Goal: Information Seeking & Learning: Learn about a topic

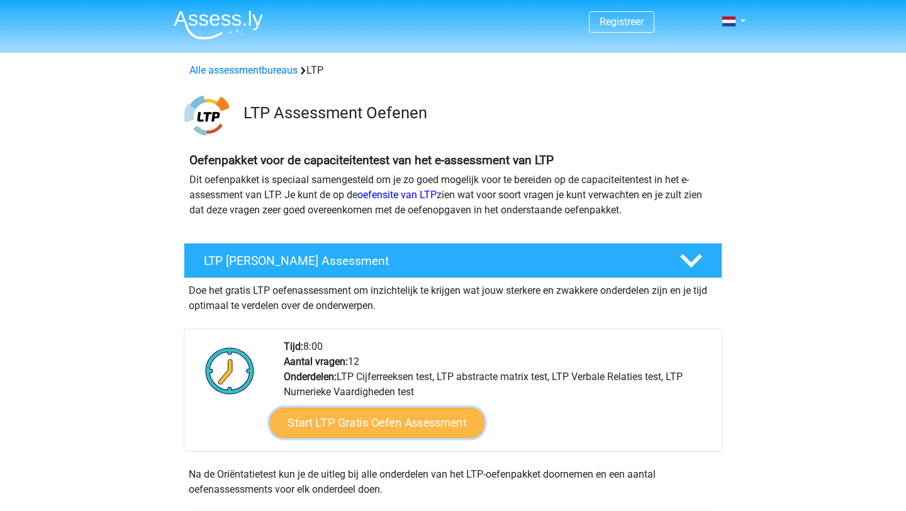
click at [446, 416] on link "Start LTP Gratis Oefen Assessment" at bounding box center [377, 423] width 215 height 30
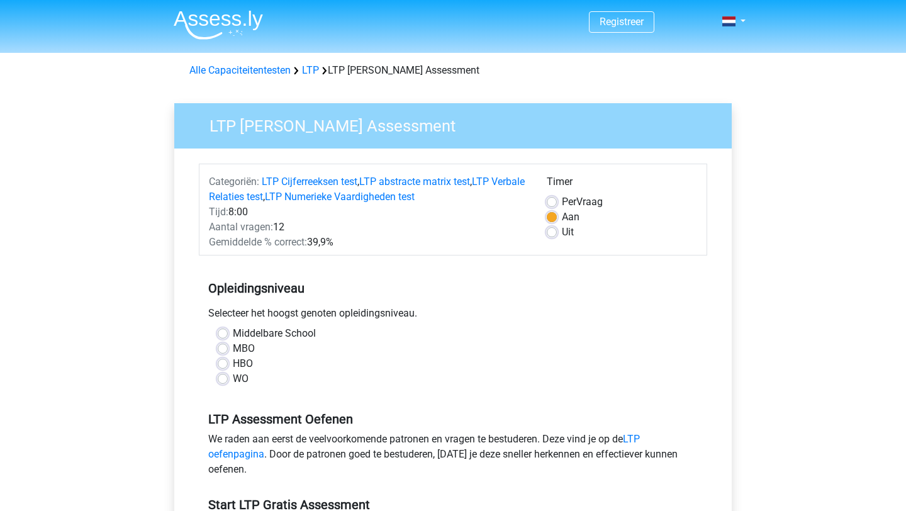
click at [233, 379] on label "WO" at bounding box center [241, 378] width 16 height 15
click at [226, 379] on input "WO" at bounding box center [223, 377] width 10 height 13
radio input "true"
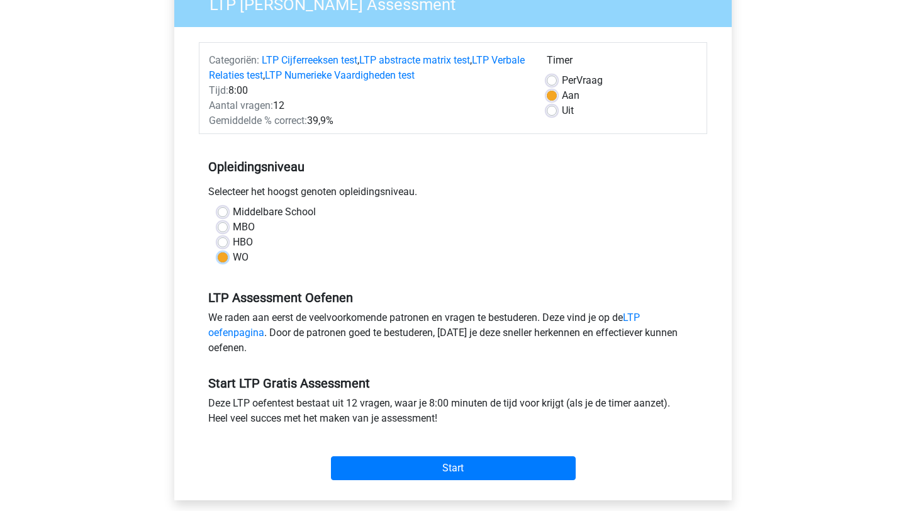
scroll to position [122, 0]
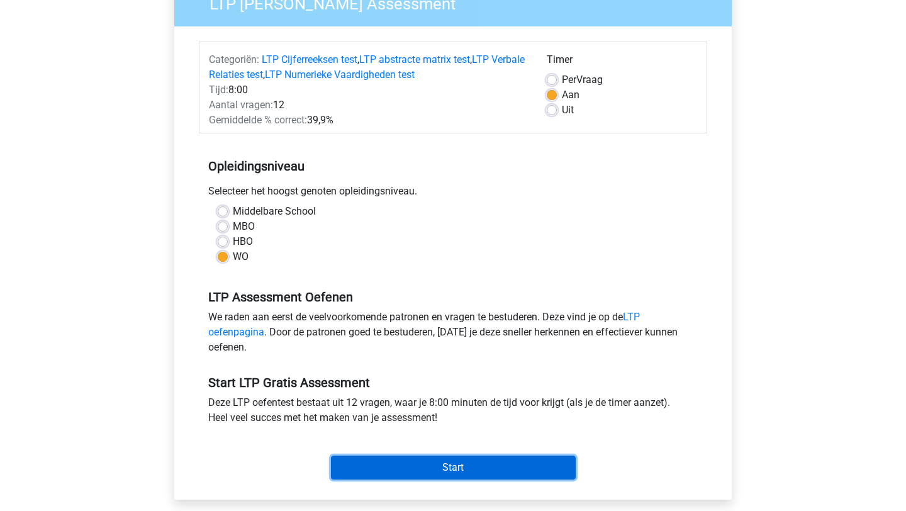
click at [457, 466] on input "Start" at bounding box center [453, 468] width 245 height 24
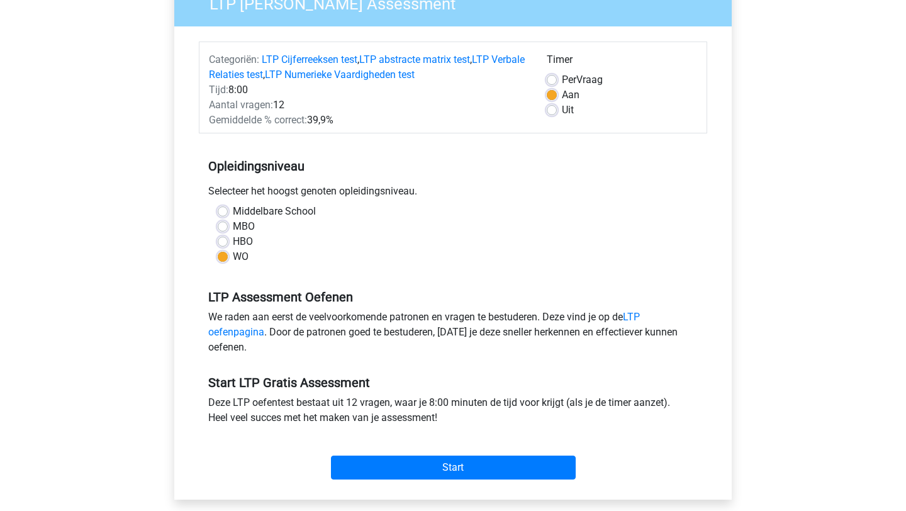
click at [562, 106] on label "Uit" at bounding box center [568, 110] width 12 height 15
click at [551, 106] on input "Uit" at bounding box center [552, 109] width 10 height 13
radio input "true"
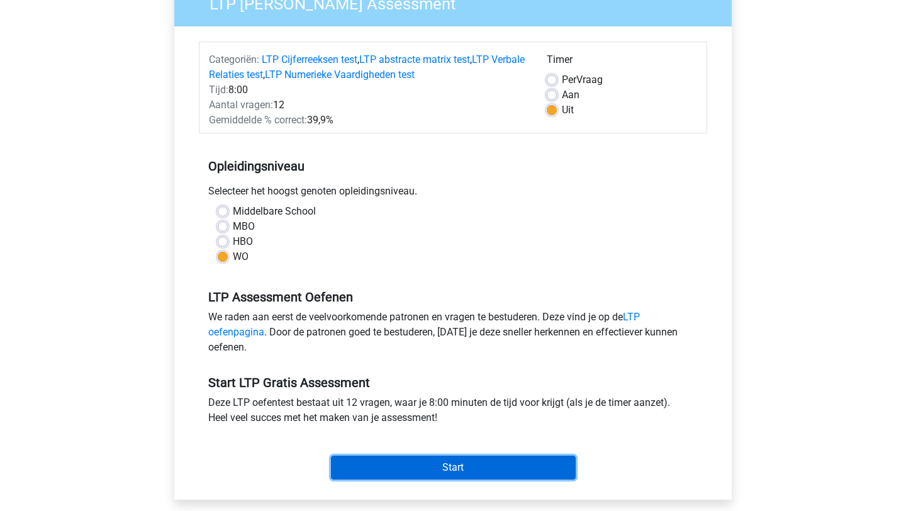
click at [440, 466] on input "Start" at bounding box center [453, 468] width 245 height 24
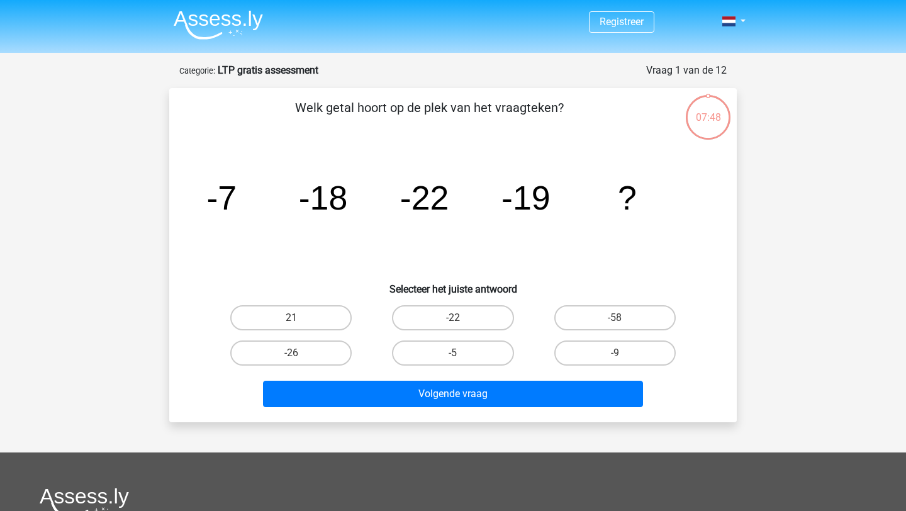
click at [701, 120] on div "07:48" at bounding box center [708, 109] width 47 height 31
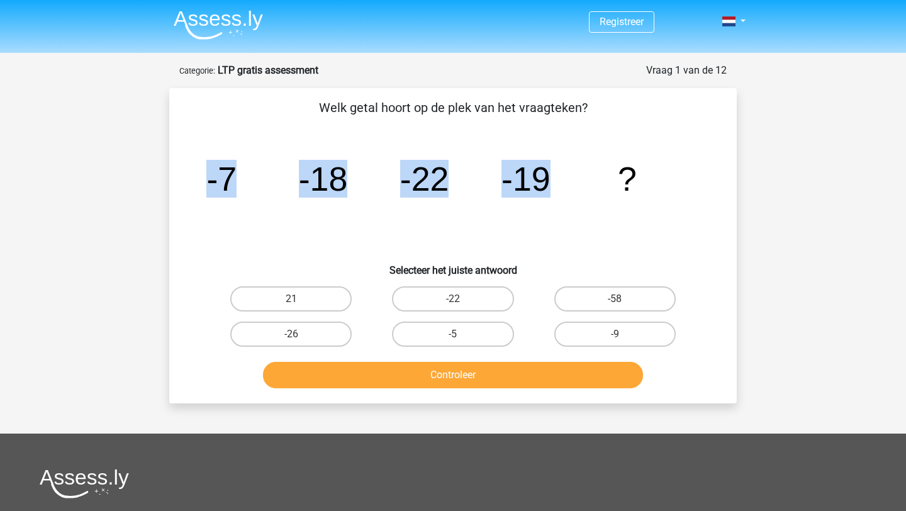
drag, startPoint x: 208, startPoint y: 184, endPoint x: 615, endPoint y: 205, distance: 407.1
click at [615, 205] on icon "image/svg+xml -7 -18 -22 -19 ?" at bounding box center [452, 190] width 507 height 127
copy g "-7 -18 -22 -19"
click at [618, 328] on label "-9" at bounding box center [614, 334] width 121 height 25
click at [618, 334] on input "-9" at bounding box center [619, 338] width 8 height 8
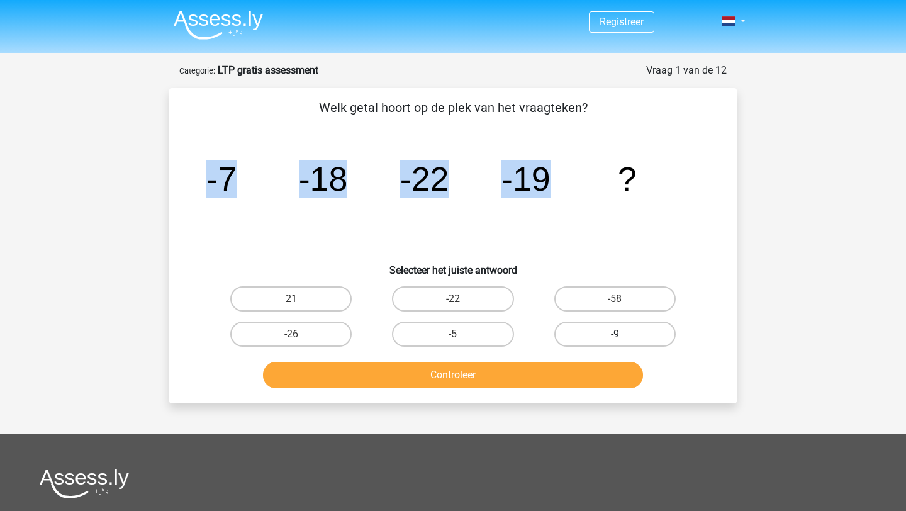
radio input "true"
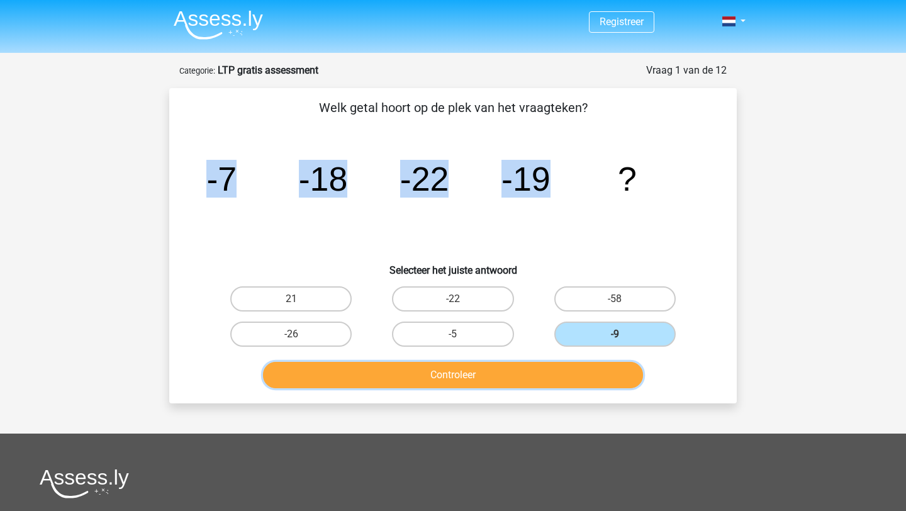
click at [523, 371] on button "Controleer" at bounding box center [453, 375] width 381 height 26
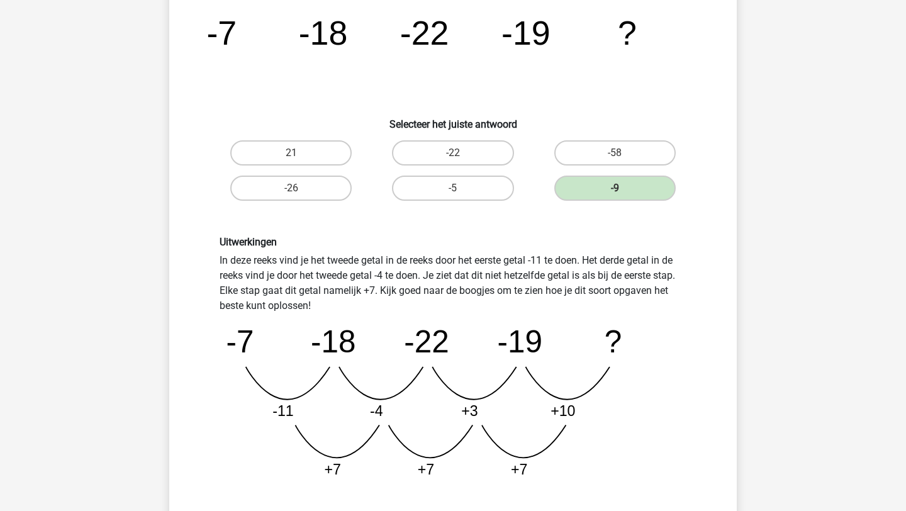
scroll to position [147, 0]
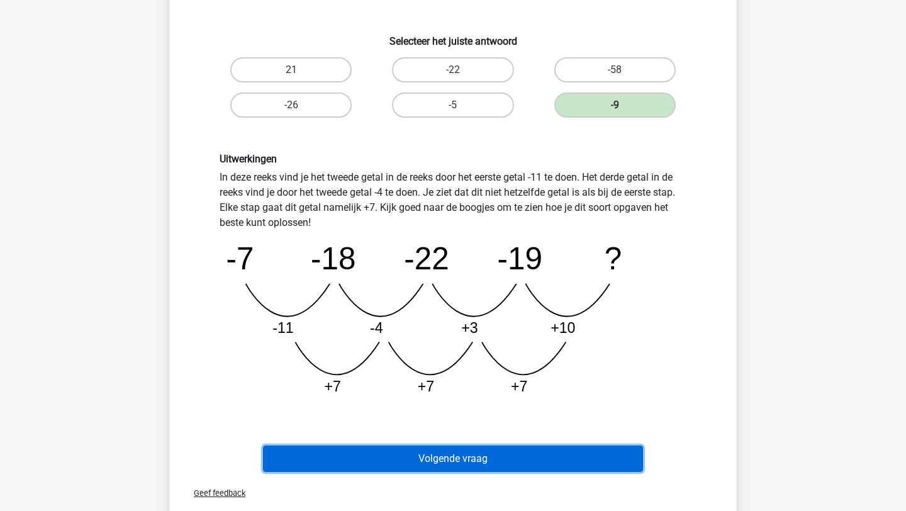
click at [523, 468] on button "Volgende vraag" at bounding box center [453, 459] width 381 height 26
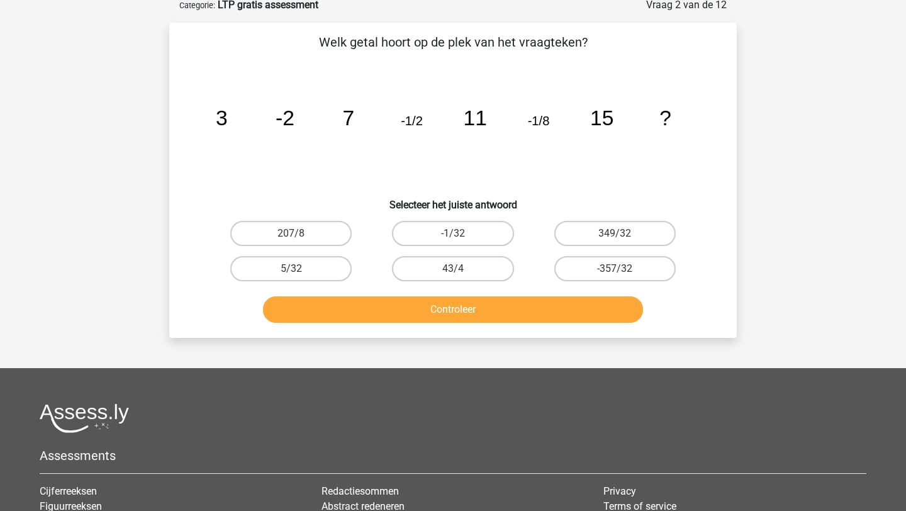
scroll to position [63, 0]
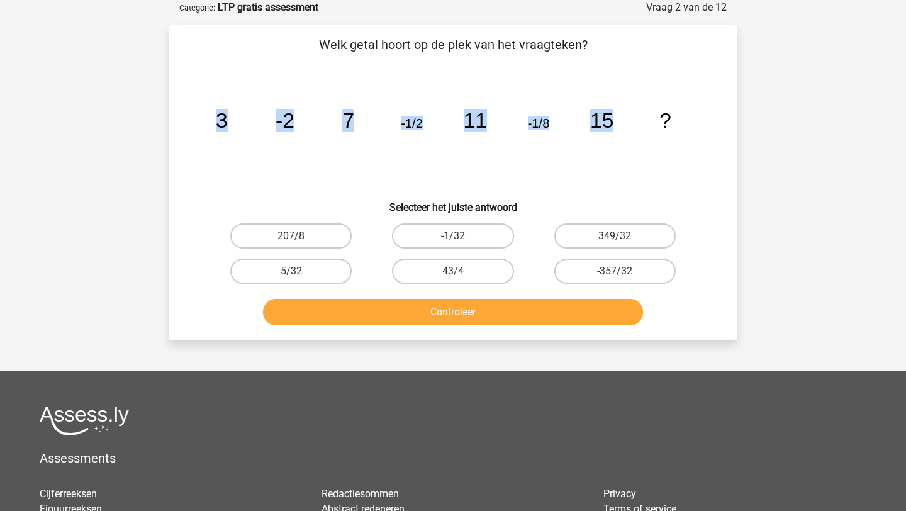
drag, startPoint x: 214, startPoint y: 121, endPoint x: 647, endPoint y: 160, distance: 434.7
click at [647, 160] on icon "image/svg+xml 3 -2 7 -1/2 11 -1/8 15 ?" at bounding box center [452, 127] width 507 height 127
copy g "3 -2 7 -1/2 11 -1/8 15"
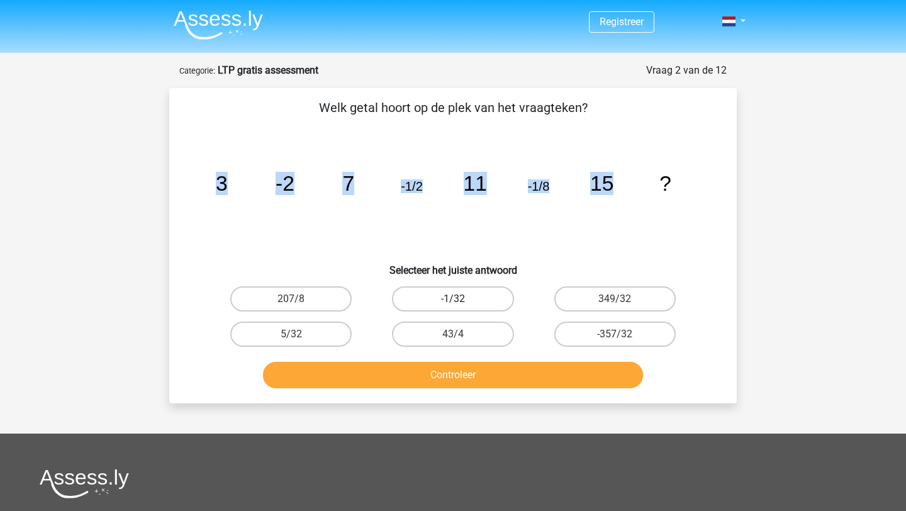
click at [500, 301] on label "-1/32" at bounding box center [452, 298] width 121 height 25
click at [461, 301] on input "-1/32" at bounding box center [457, 303] width 8 height 8
radio input "true"
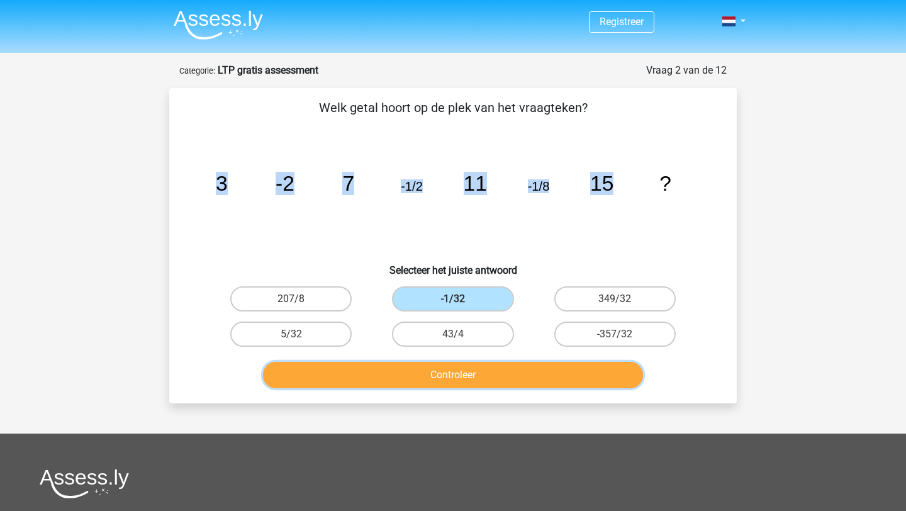
click at [514, 382] on button "Controleer" at bounding box center [453, 375] width 381 height 26
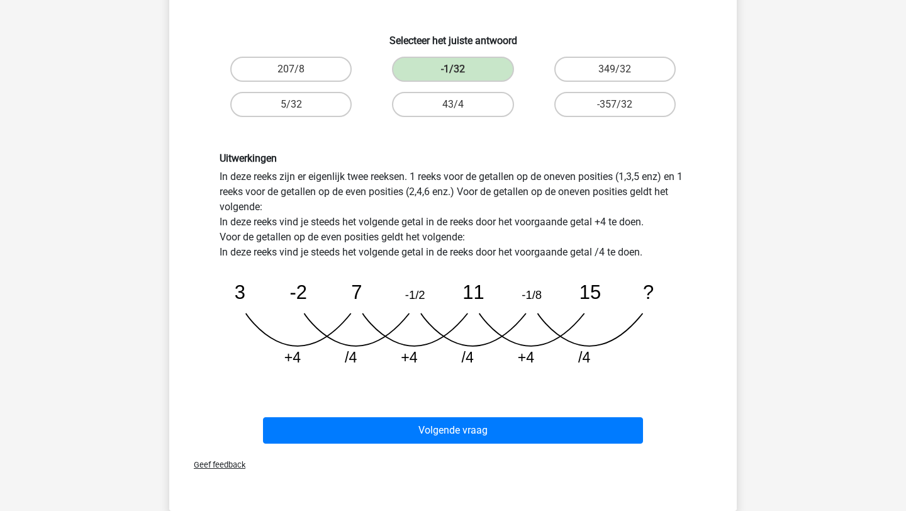
scroll to position [256, 0]
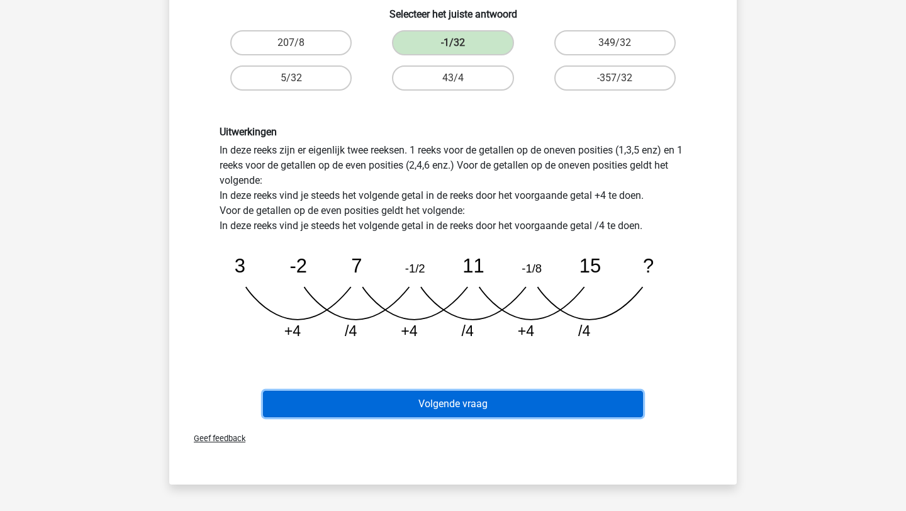
click at [523, 410] on button "Volgende vraag" at bounding box center [453, 404] width 381 height 26
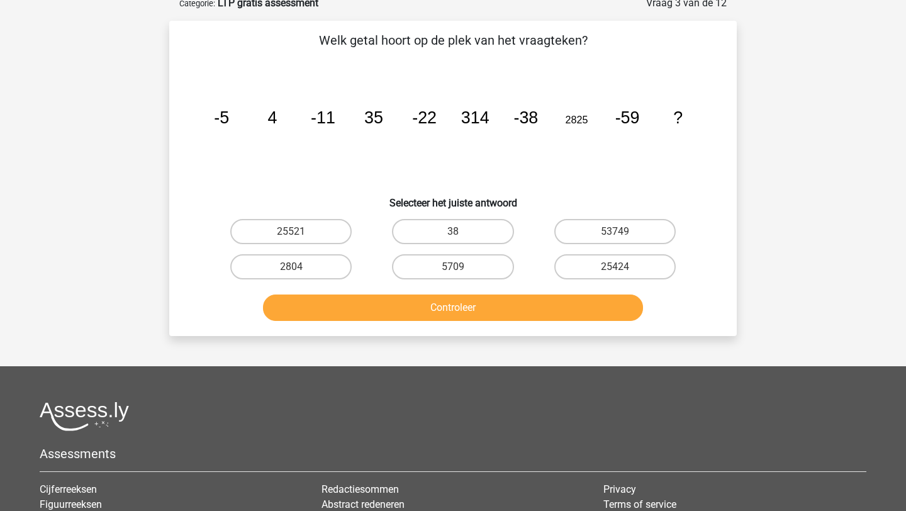
scroll to position [63, 0]
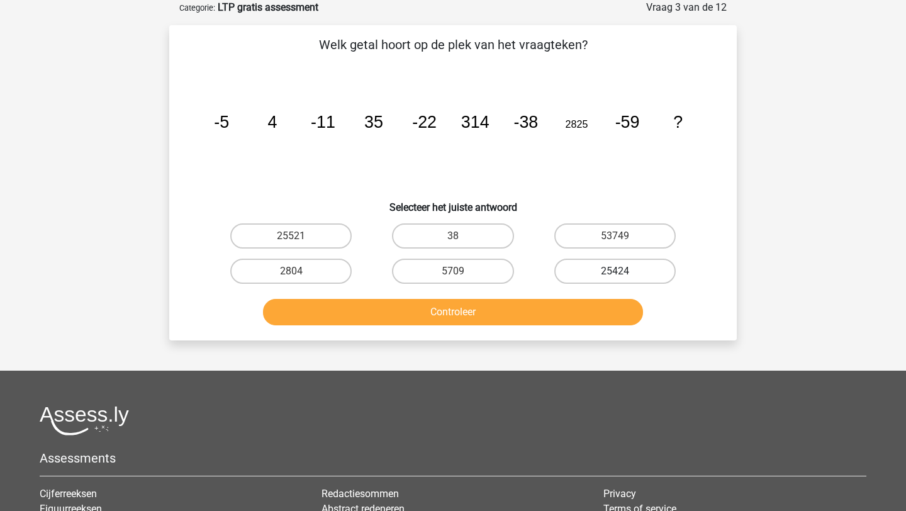
click at [643, 269] on label "25424" at bounding box center [614, 271] width 121 height 25
click at [623, 271] on input "25424" at bounding box center [619, 275] width 8 height 8
radio input "true"
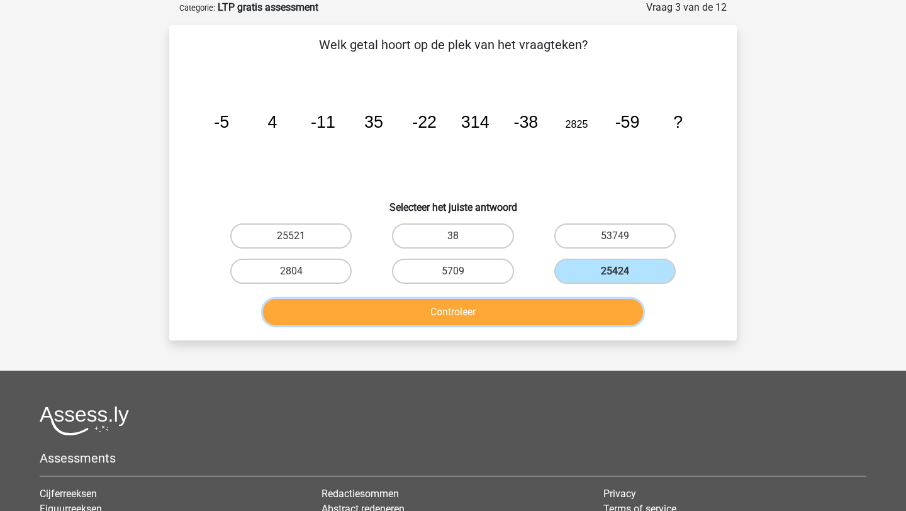
click at [578, 305] on button "Controleer" at bounding box center [453, 312] width 381 height 26
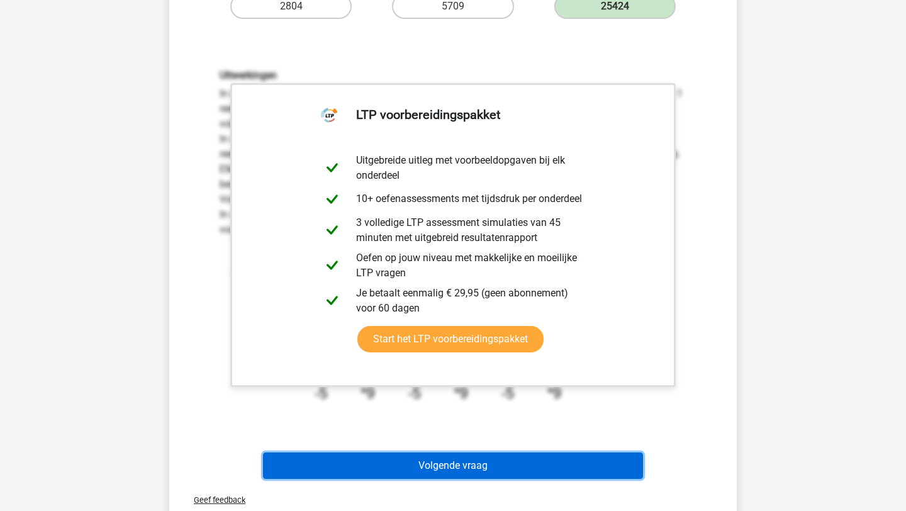
click at [495, 474] on button "Volgende vraag" at bounding box center [453, 465] width 381 height 26
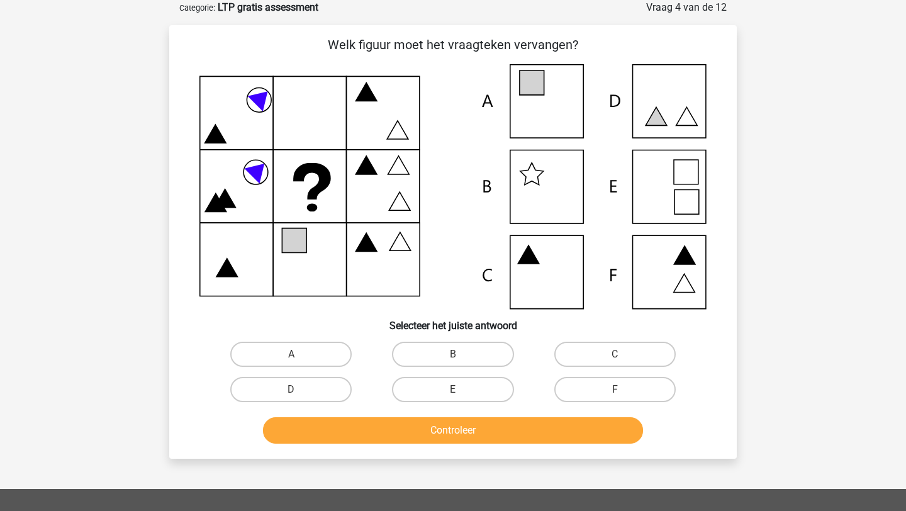
click at [571, 109] on icon at bounding box center [452, 186] width 507 height 245
click at [316, 357] on label "A" at bounding box center [290, 354] width 121 height 25
click at [300, 357] on input "A" at bounding box center [295, 358] width 8 height 8
radio input "true"
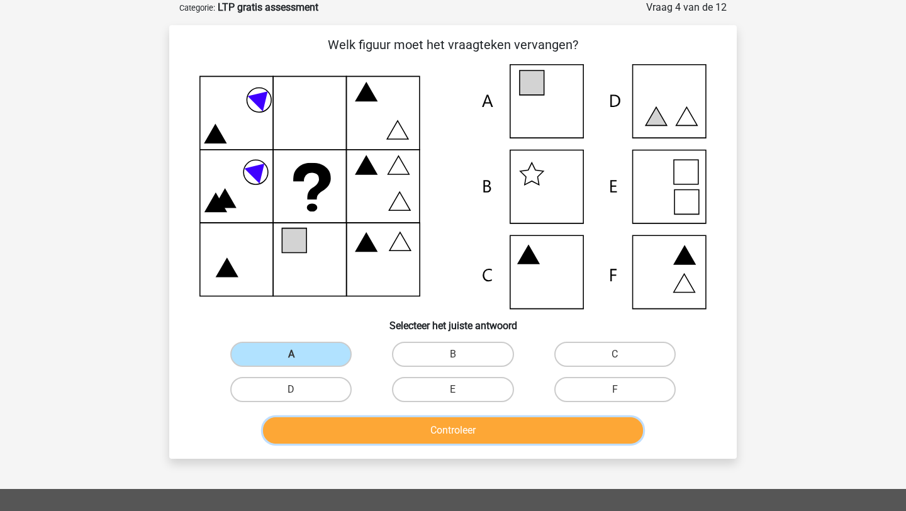
click at [362, 429] on button "Controleer" at bounding box center [453, 430] width 381 height 26
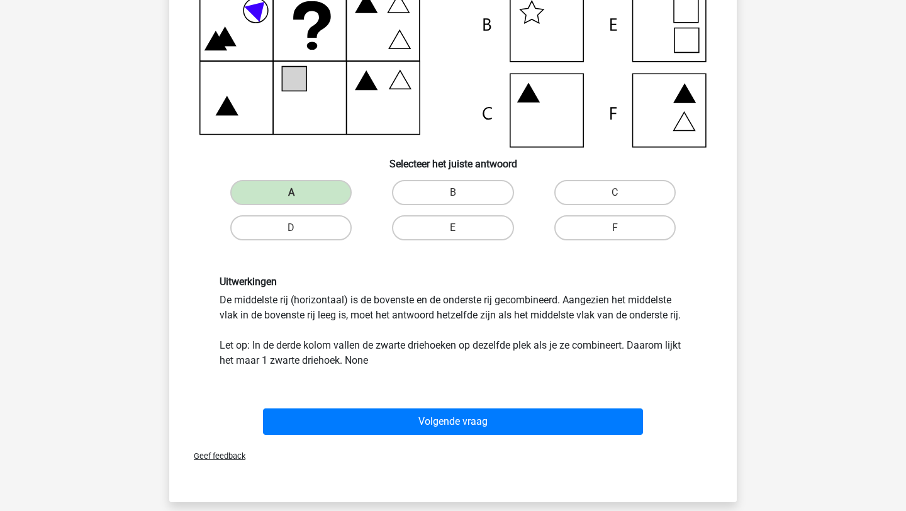
scroll to position [432, 0]
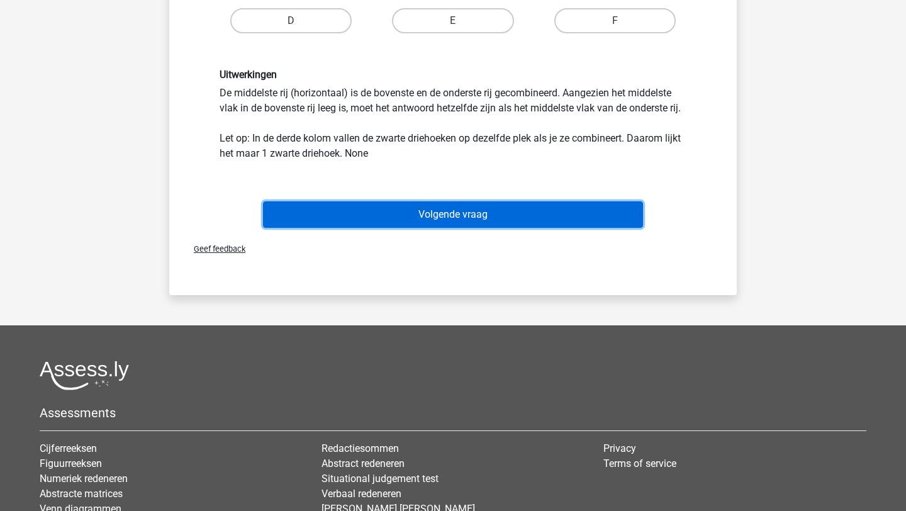
click at [495, 211] on button "Volgende vraag" at bounding box center [453, 214] width 381 height 26
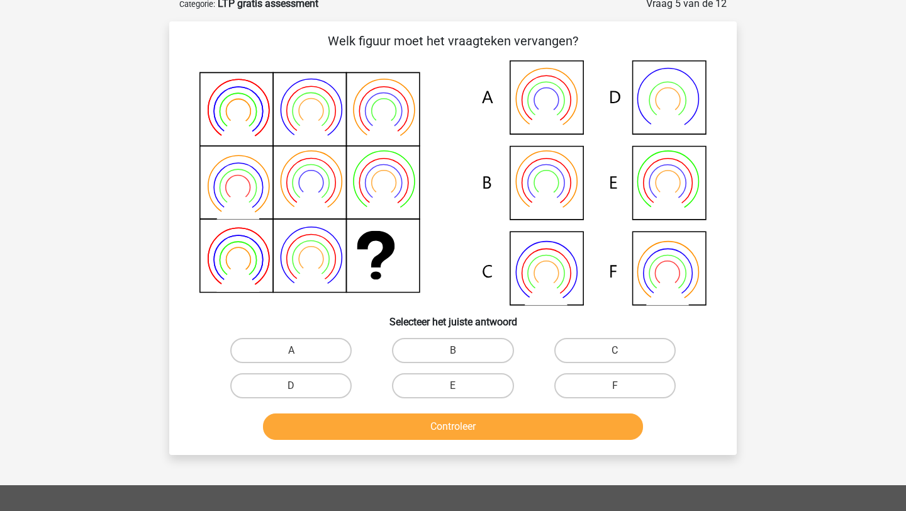
scroll to position [63, 0]
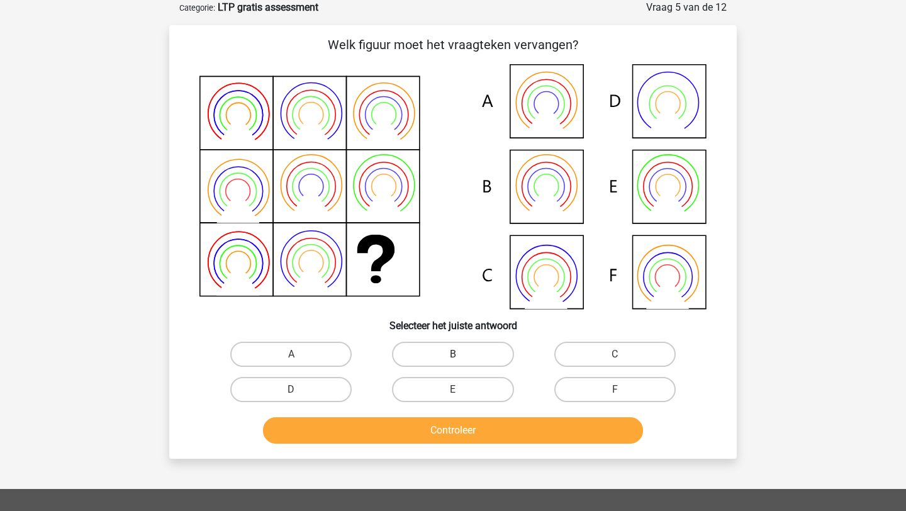
click at [437, 348] on label "B" at bounding box center [452, 354] width 121 height 25
click at [453, 354] on input "B" at bounding box center [457, 358] width 8 height 8
radio input "true"
click at [434, 435] on button "Controleer" at bounding box center [453, 430] width 381 height 26
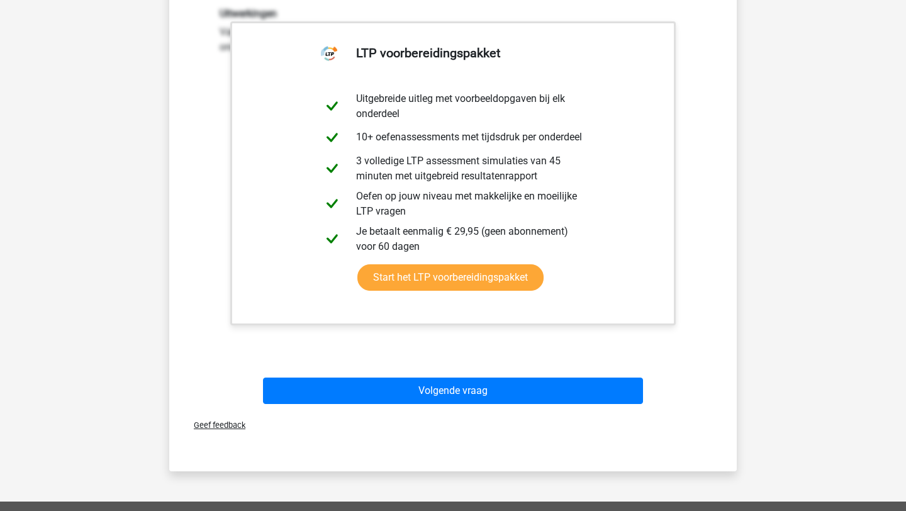
scroll to position [585, 0]
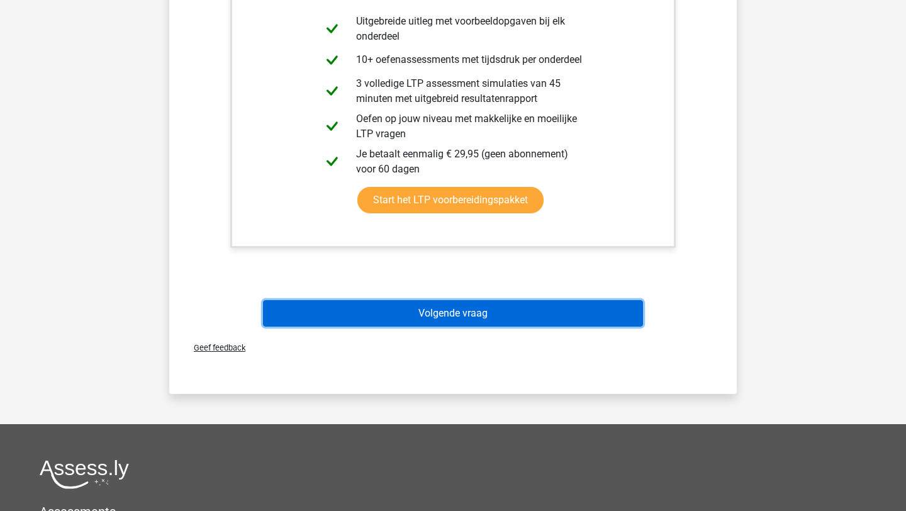
click at [409, 313] on button "Volgende vraag" at bounding box center [453, 313] width 381 height 26
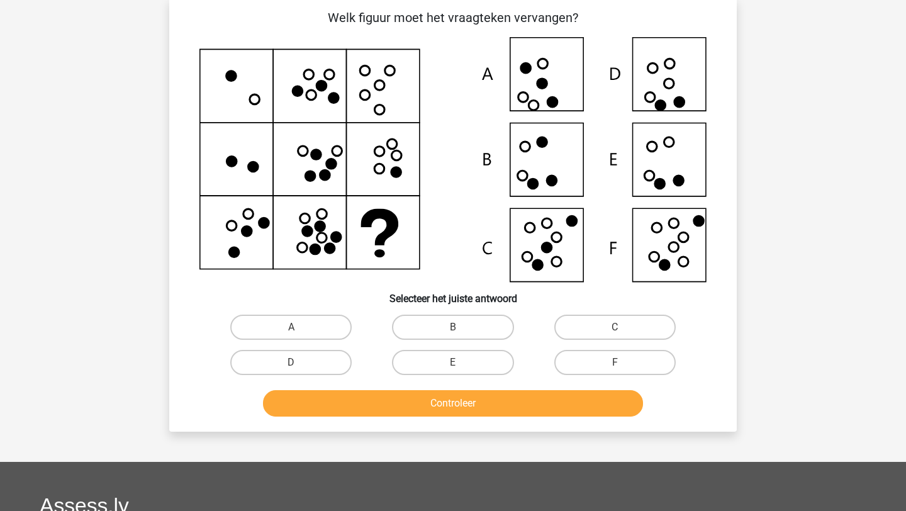
scroll to position [63, 0]
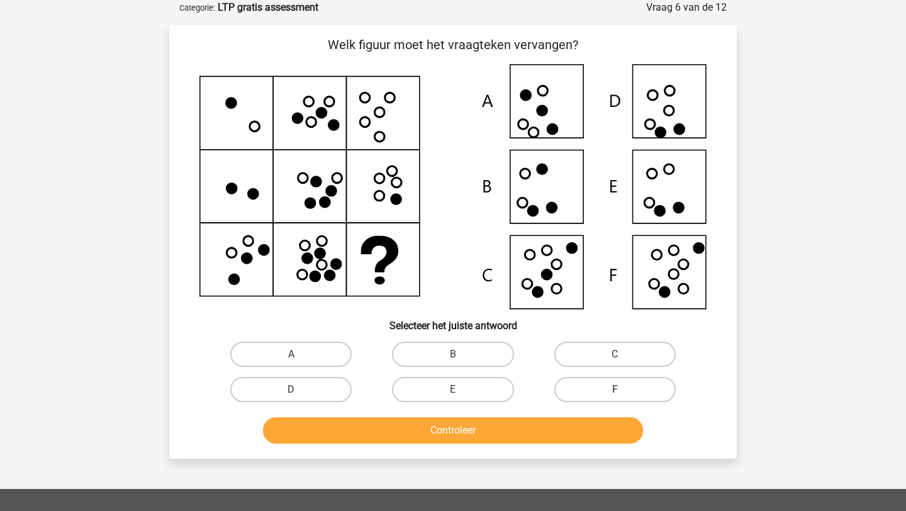
click at [581, 390] on label "F" at bounding box center [614, 389] width 121 height 25
click at [615, 390] on input "F" at bounding box center [619, 394] width 8 height 8
radio input "true"
click at [524, 430] on button "Controleer" at bounding box center [453, 430] width 381 height 26
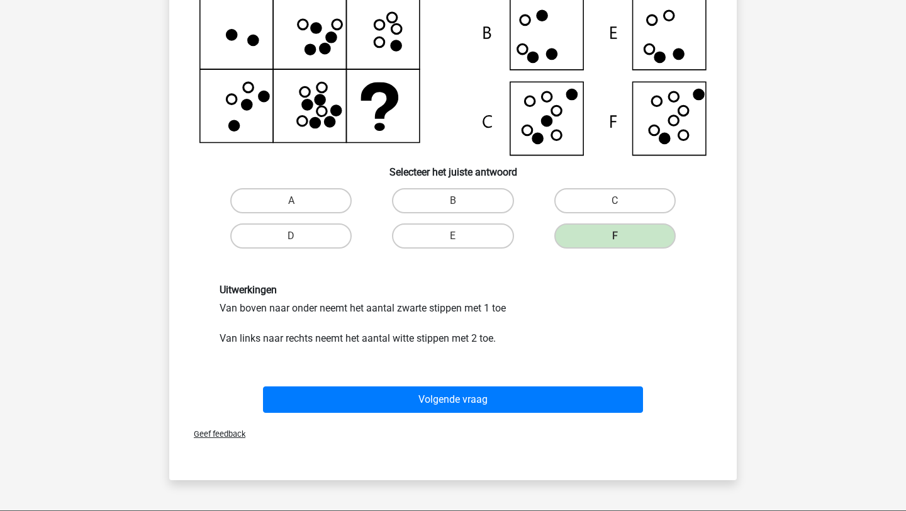
scroll to position [239, 0]
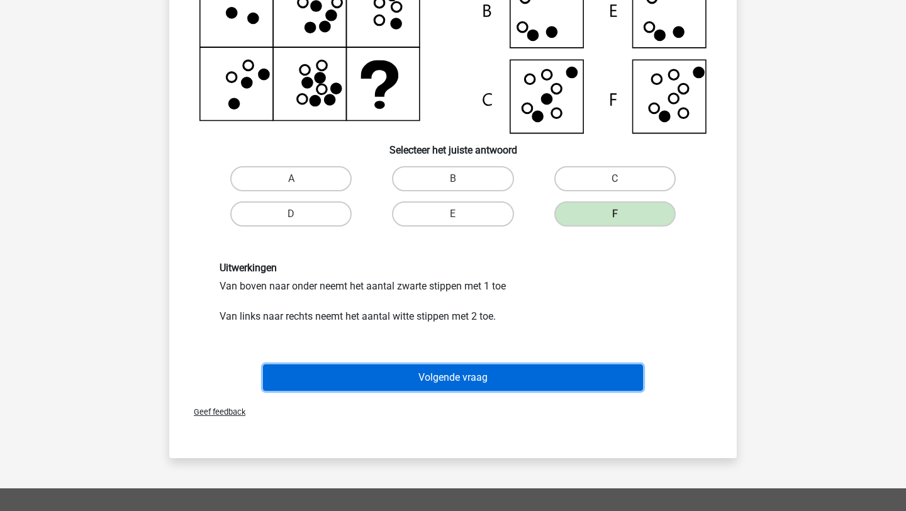
click at [515, 384] on button "Volgende vraag" at bounding box center [453, 377] width 381 height 26
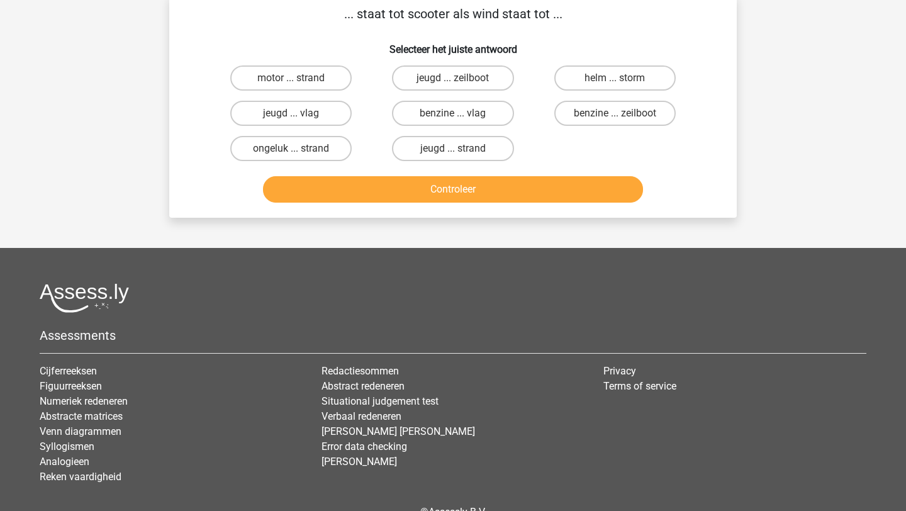
scroll to position [63, 0]
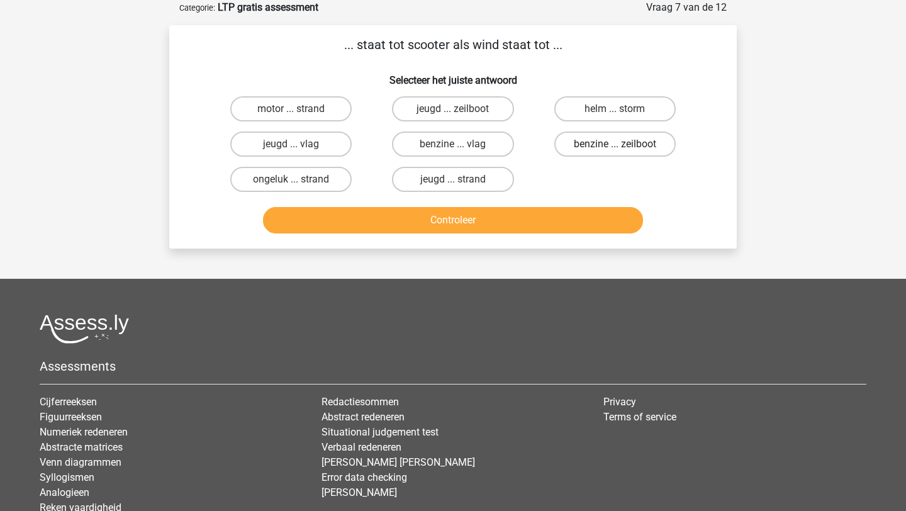
click at [587, 151] on label "benzine ... zeilboot" at bounding box center [614, 144] width 121 height 25
click at [615, 151] on input "benzine ... zeilboot" at bounding box center [619, 148] width 8 height 8
radio input "true"
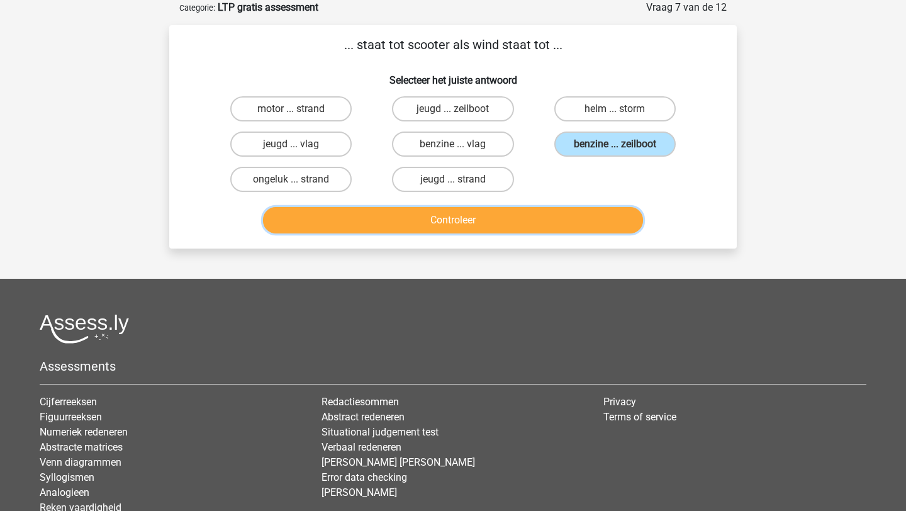
click at [534, 214] on button "Controleer" at bounding box center [453, 220] width 381 height 26
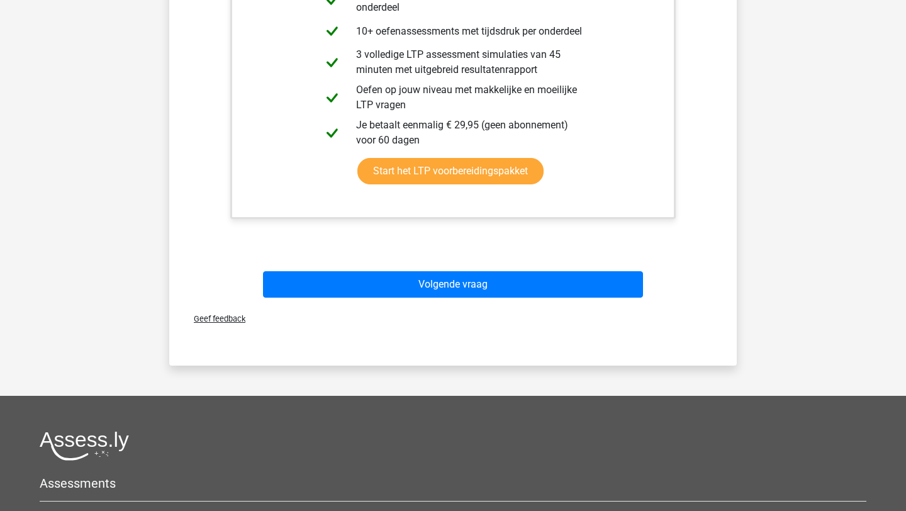
scroll to position [437, 0]
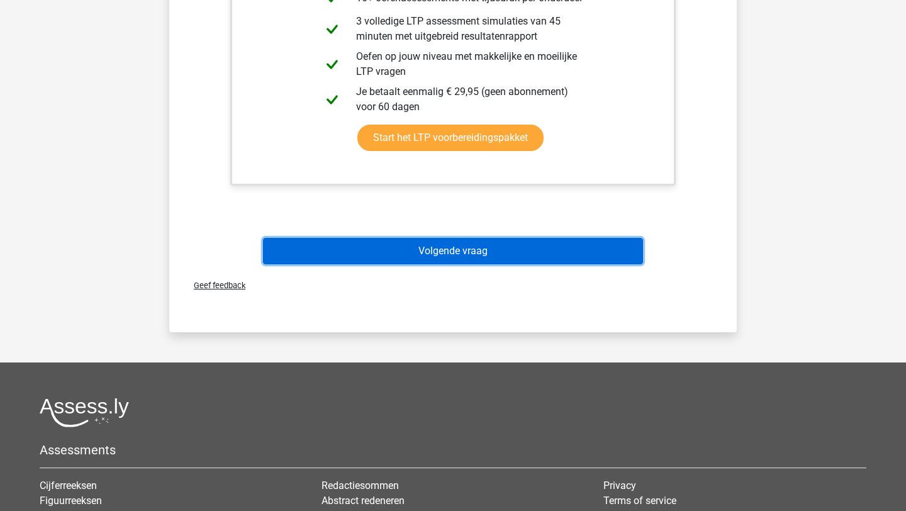
click at [476, 253] on button "Volgende vraag" at bounding box center [453, 251] width 381 height 26
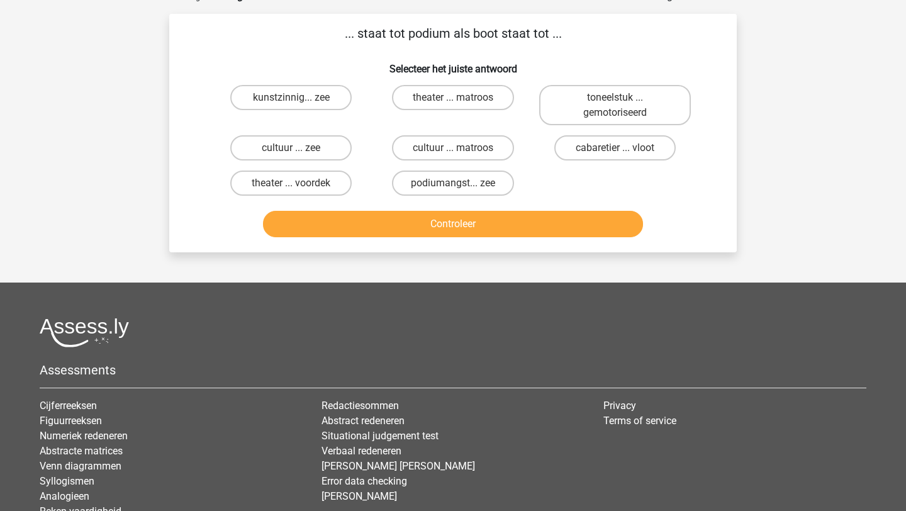
scroll to position [63, 0]
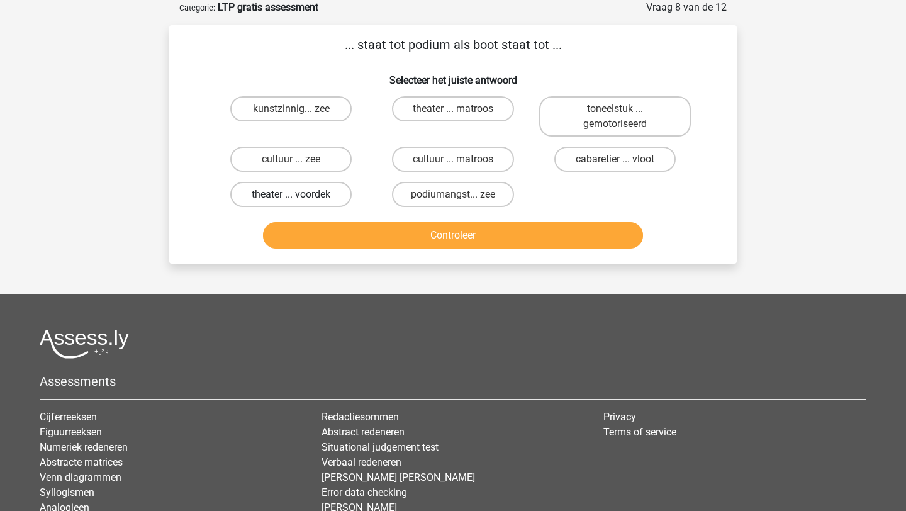
click at [317, 199] on label "theater ... voordek" at bounding box center [290, 194] width 121 height 25
click at [300, 199] on input "theater ... voordek" at bounding box center [295, 198] width 8 height 8
radio input "true"
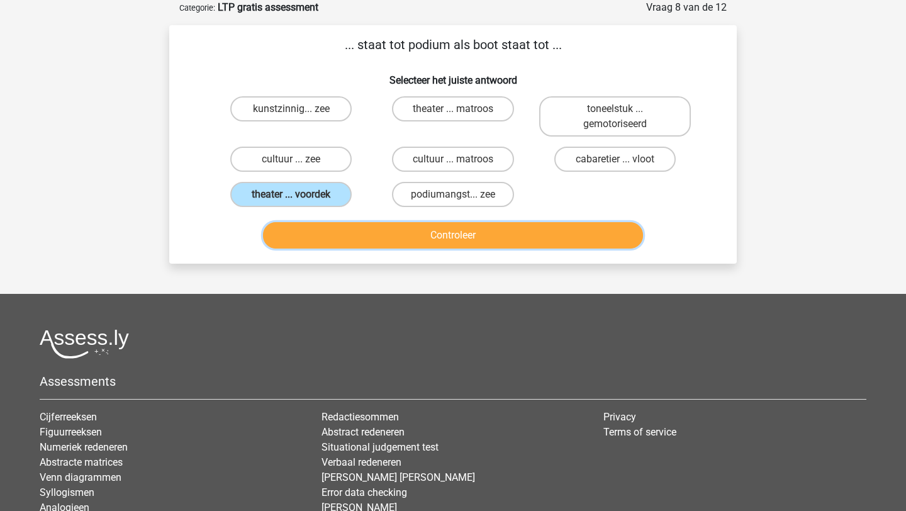
click at [401, 241] on button "Controleer" at bounding box center [453, 235] width 381 height 26
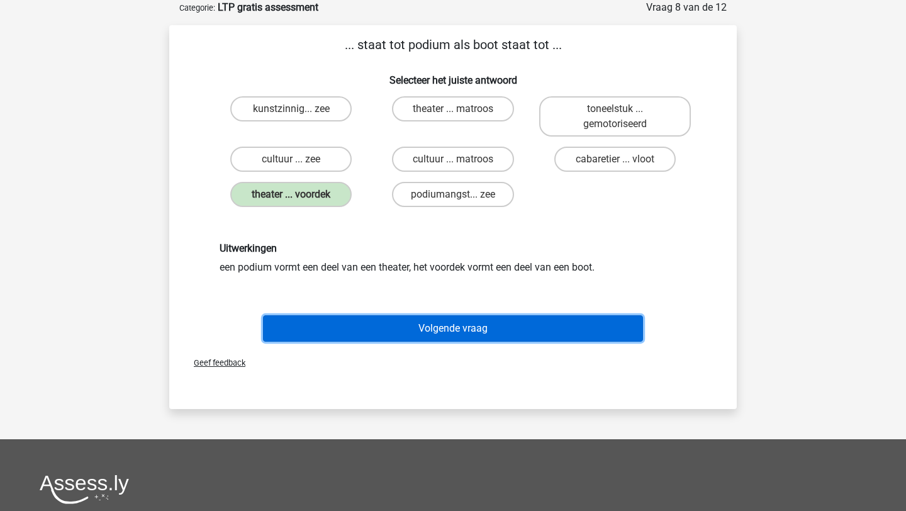
click at [452, 320] on button "Volgende vraag" at bounding box center [453, 328] width 381 height 26
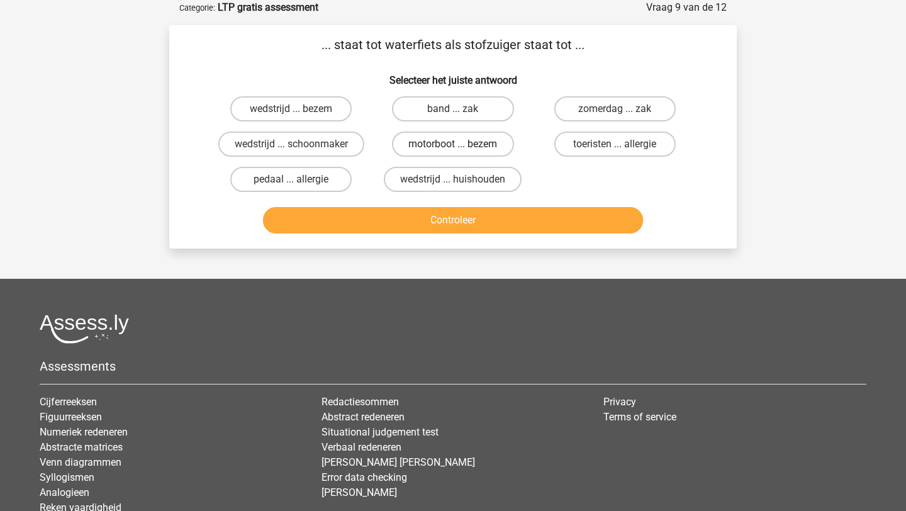
click at [434, 150] on label "motorboot ... bezem" at bounding box center [452, 144] width 121 height 25
click at [453, 150] on input "motorboot ... bezem" at bounding box center [457, 148] width 8 height 8
radio input "true"
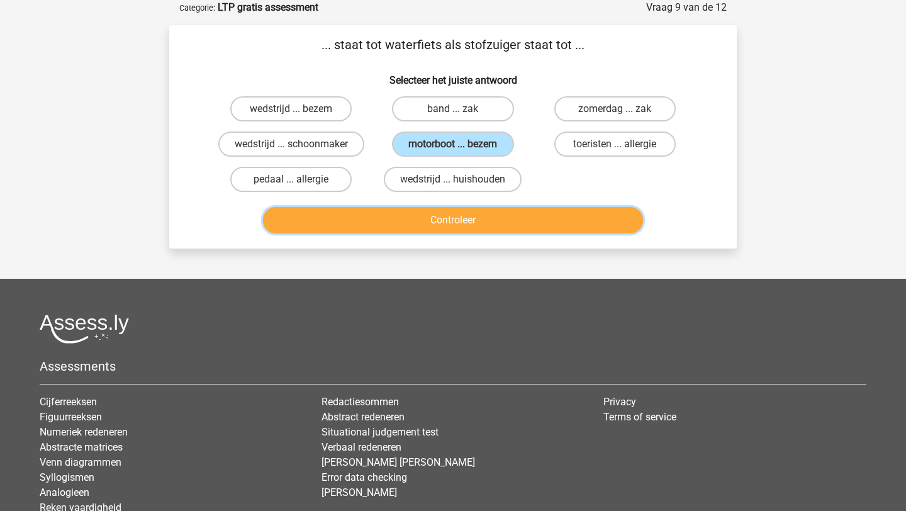
click at [449, 220] on button "Controleer" at bounding box center [453, 220] width 381 height 26
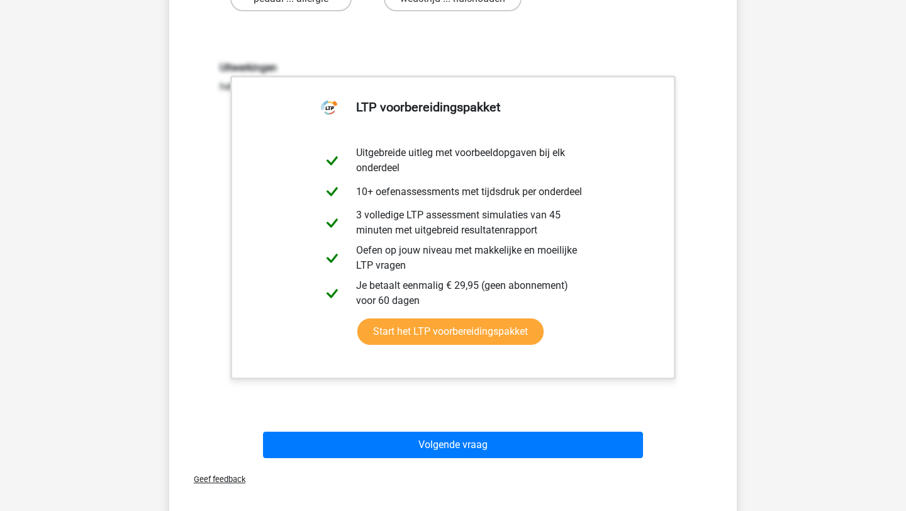
scroll to position [362, 0]
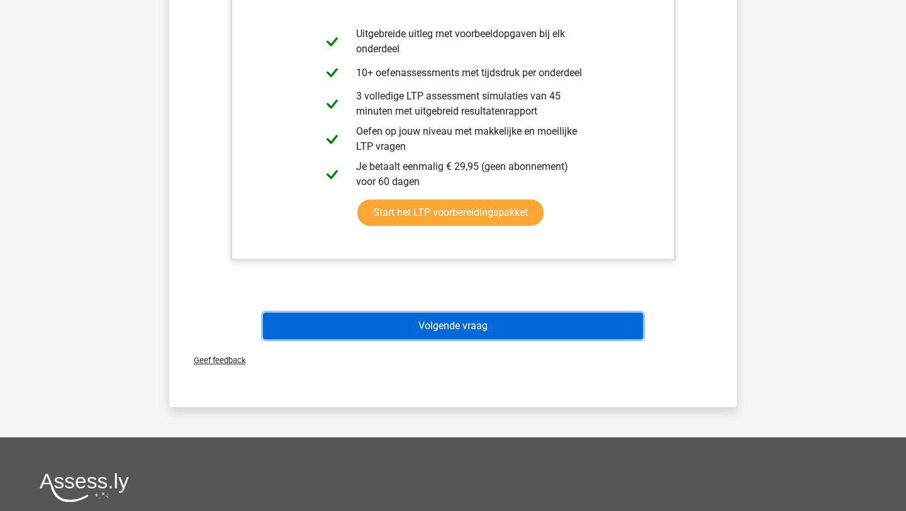
click at [475, 322] on button "Volgende vraag" at bounding box center [453, 326] width 381 height 26
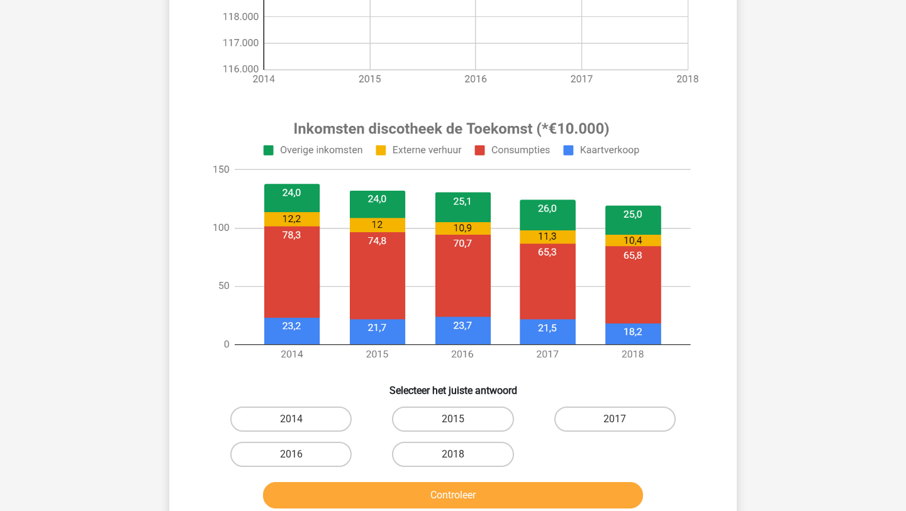
scroll to position [367, 0]
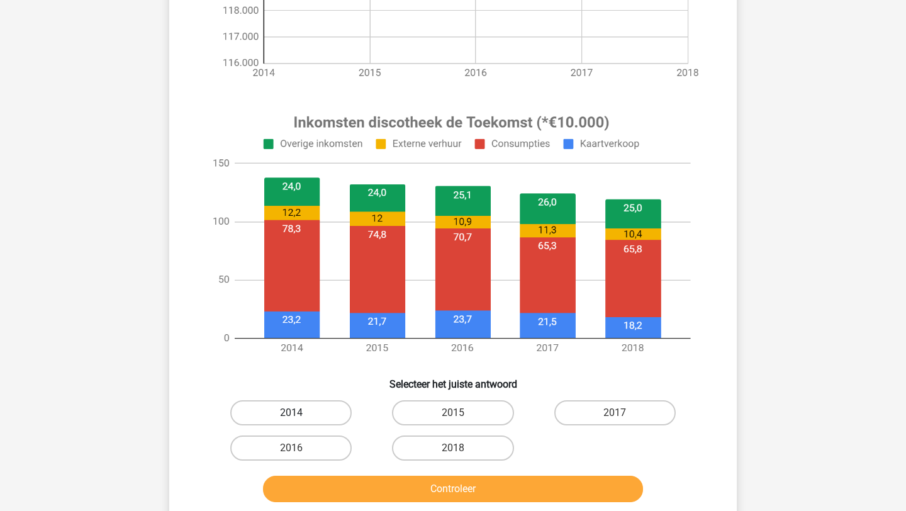
click at [305, 416] on label "2014" at bounding box center [290, 412] width 121 height 25
click at [300, 416] on input "2014" at bounding box center [295, 417] width 8 height 8
radio input "true"
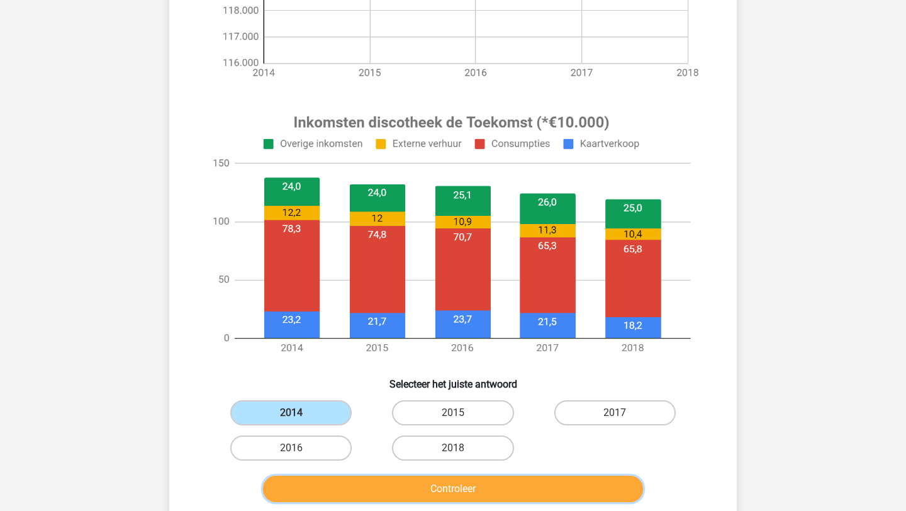
click at [388, 499] on button "Controleer" at bounding box center [453, 489] width 381 height 26
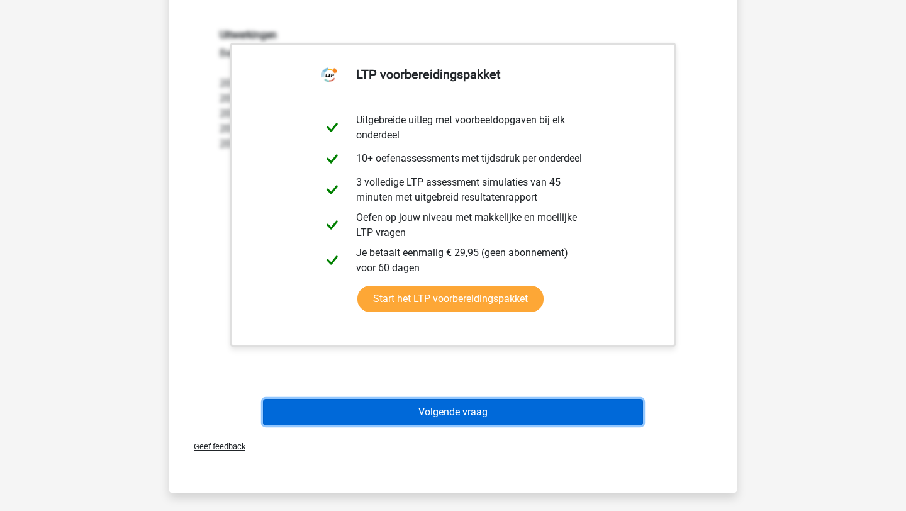
click at [463, 422] on button "Volgende vraag" at bounding box center [453, 412] width 381 height 26
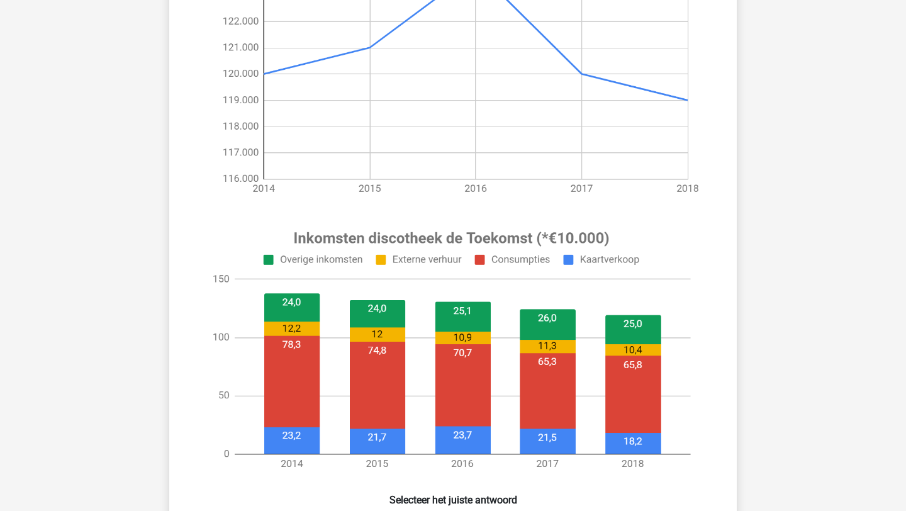
scroll to position [379, 0]
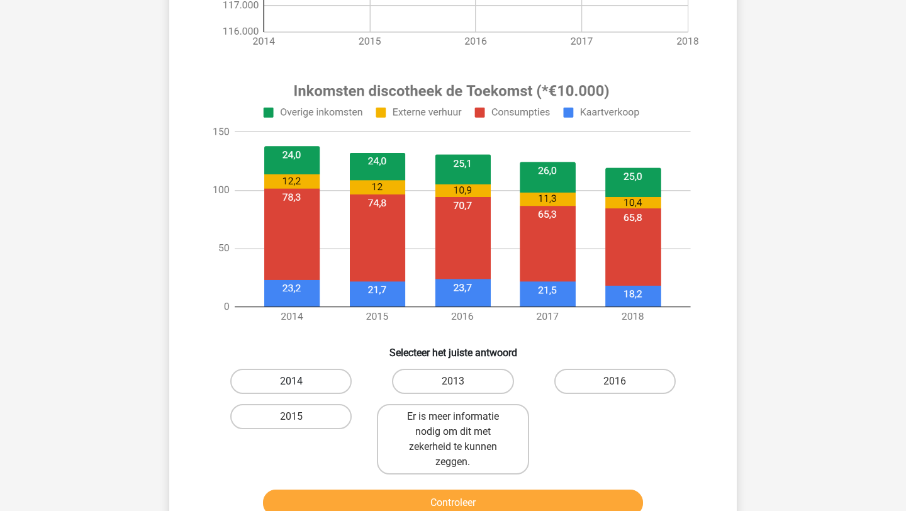
click at [288, 391] on label "2014" at bounding box center [290, 381] width 121 height 25
click at [291, 390] on input "2014" at bounding box center [295, 385] width 8 height 8
radio input "true"
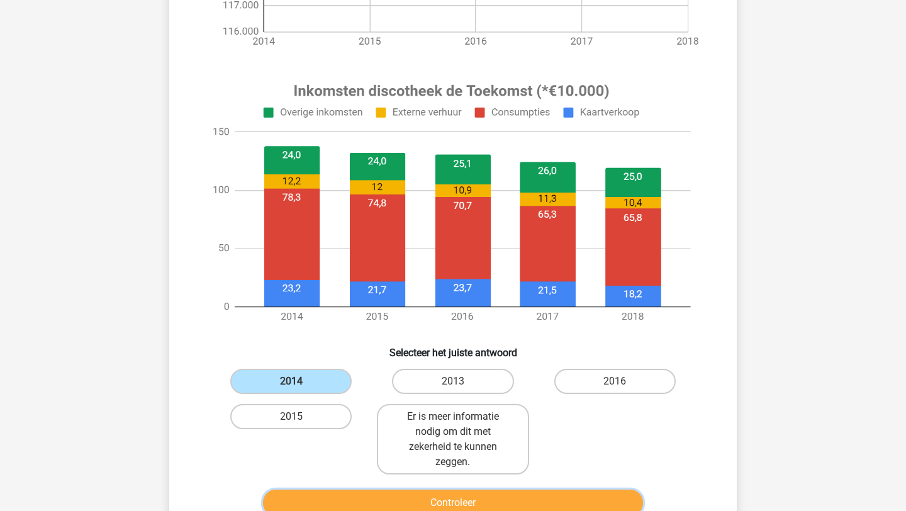
click at [337, 498] on button "Controleer" at bounding box center [453, 503] width 381 height 26
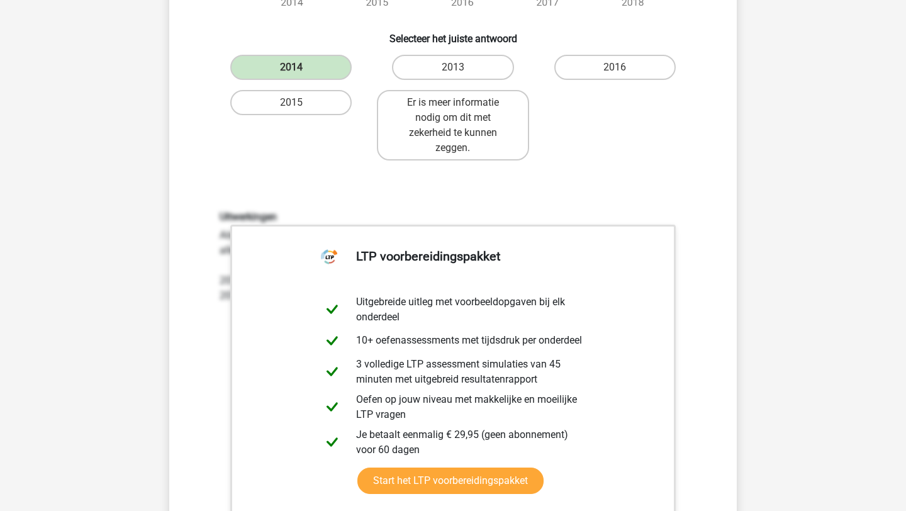
scroll to position [880, 0]
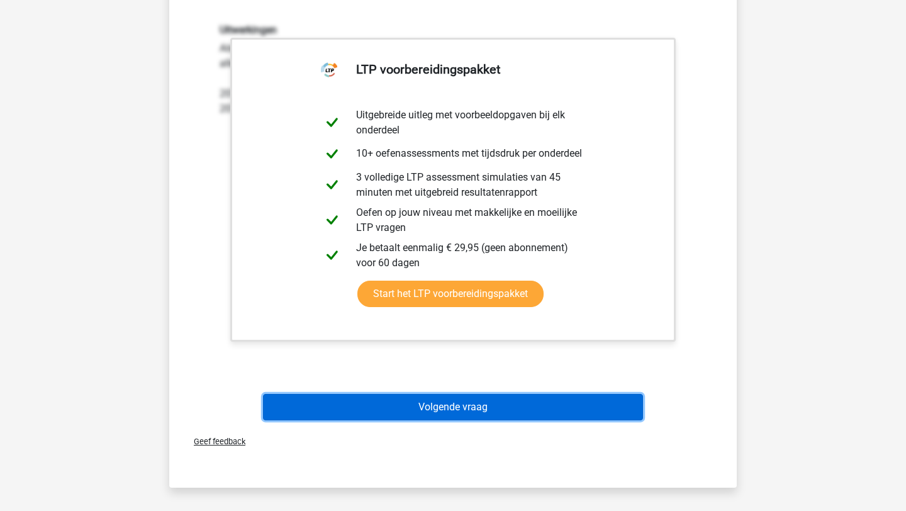
click at [410, 406] on button "Volgende vraag" at bounding box center [453, 407] width 381 height 26
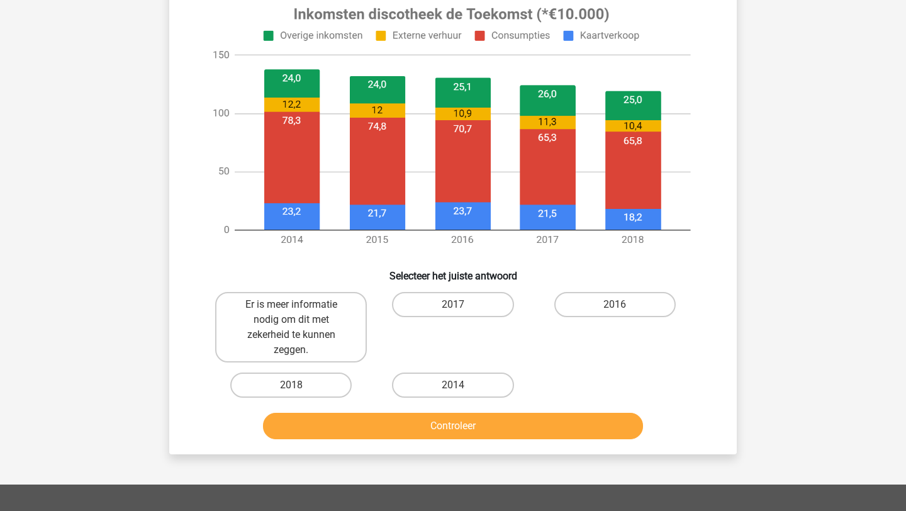
scroll to position [466, 0]
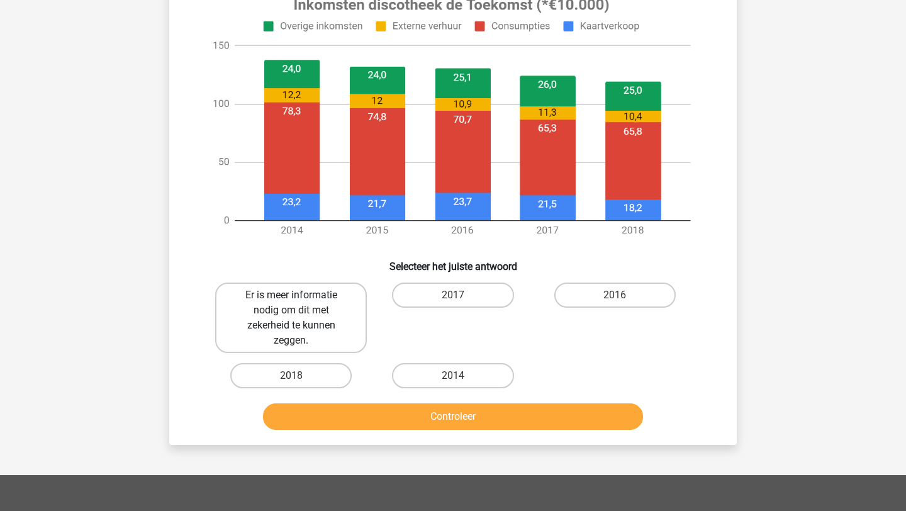
click at [320, 296] on label "Er is meer informatie nodig om dit met zekerheid te kunnen zeggen." at bounding box center [291, 318] width 152 height 70
click at [300, 296] on input "Er is meer informatie nodig om dit met zekerheid te kunnen zeggen." at bounding box center [295, 299] width 8 height 8
radio input "true"
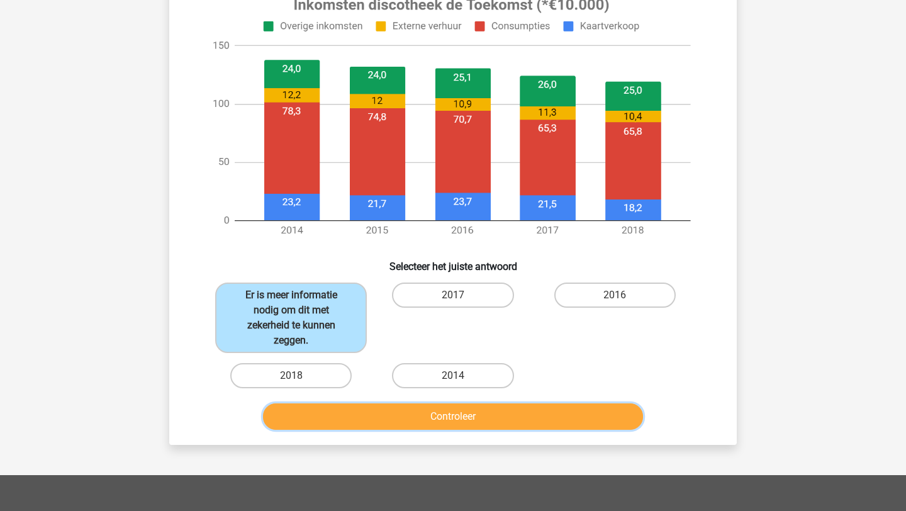
click at [432, 424] on button "Controleer" at bounding box center [453, 416] width 381 height 26
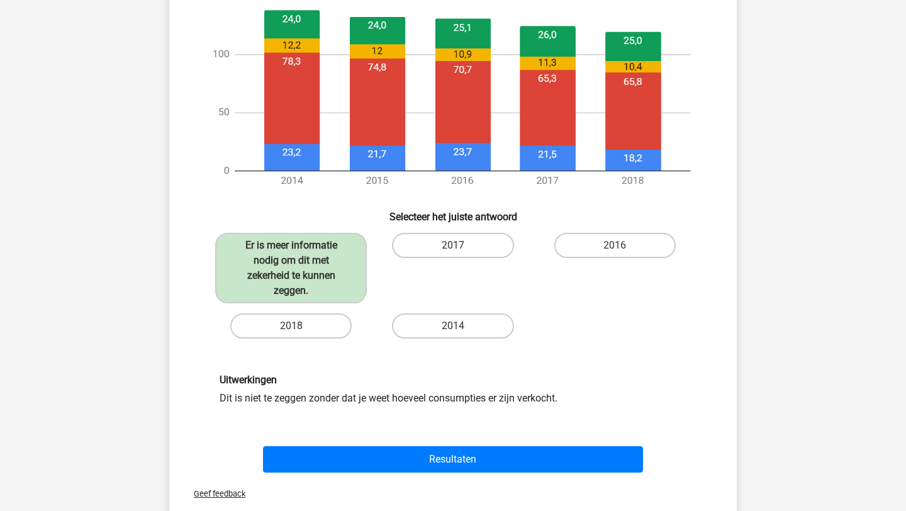
scroll to position [517, 0]
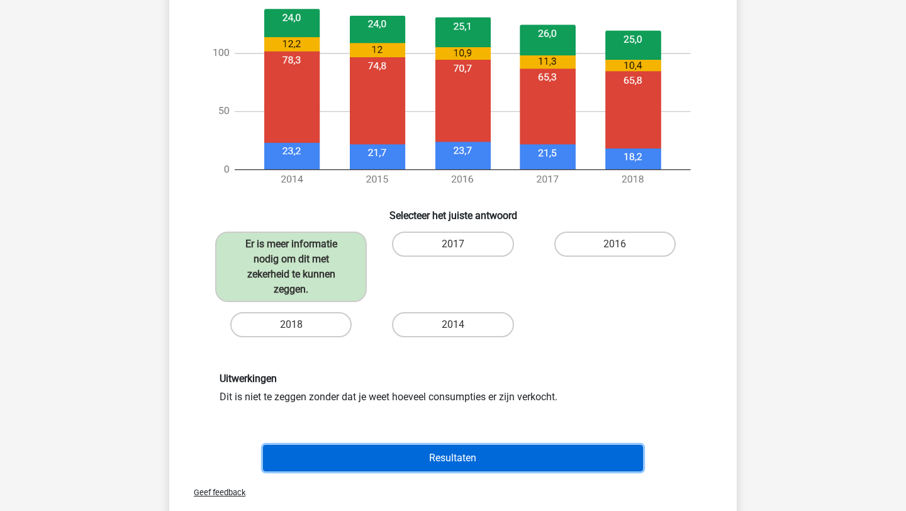
click at [563, 467] on button "Resultaten" at bounding box center [453, 458] width 381 height 26
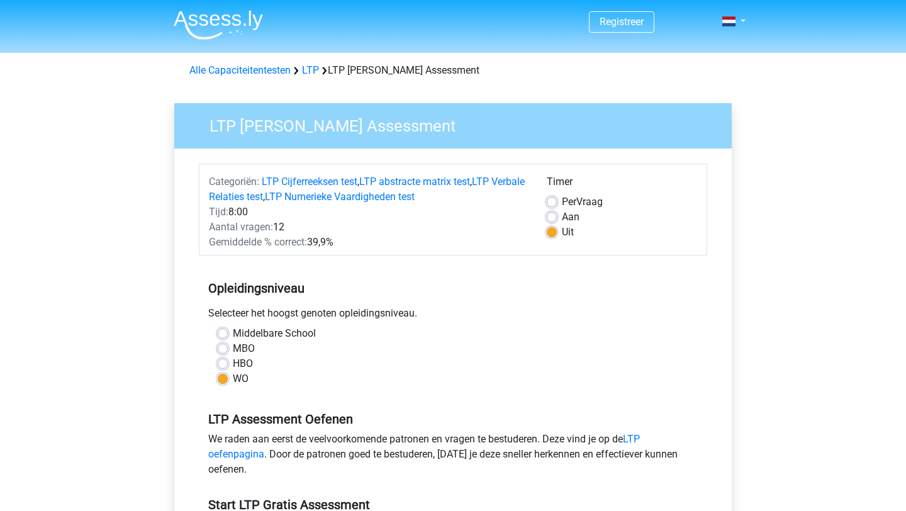
scroll to position [122, 0]
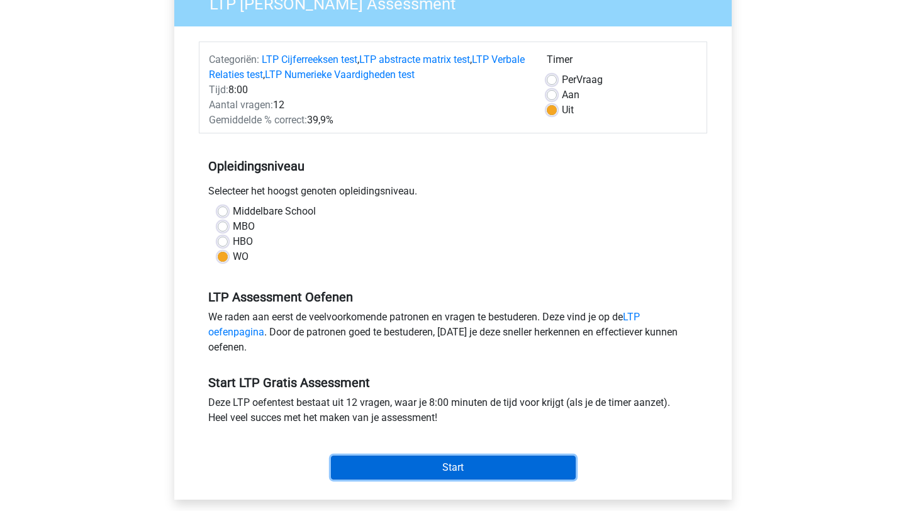
click at [466, 459] on input "Start" at bounding box center [453, 468] width 245 height 24
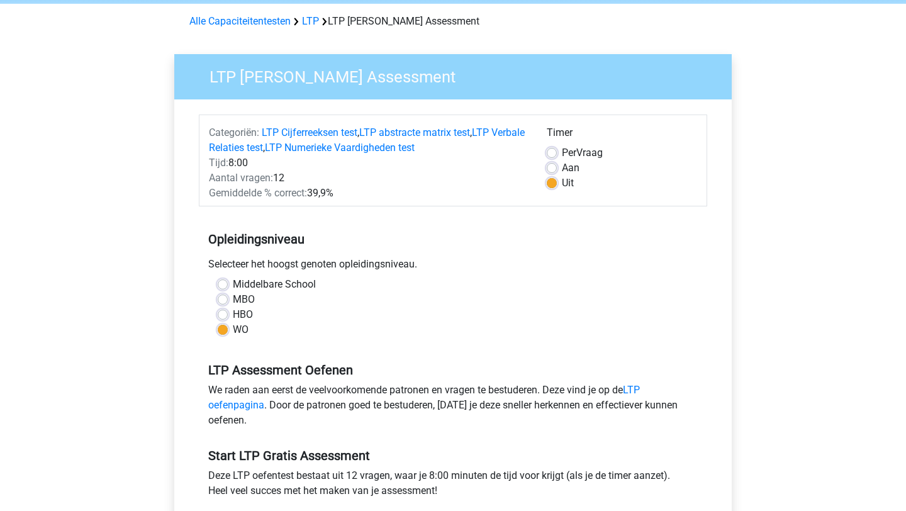
scroll to position [0, 0]
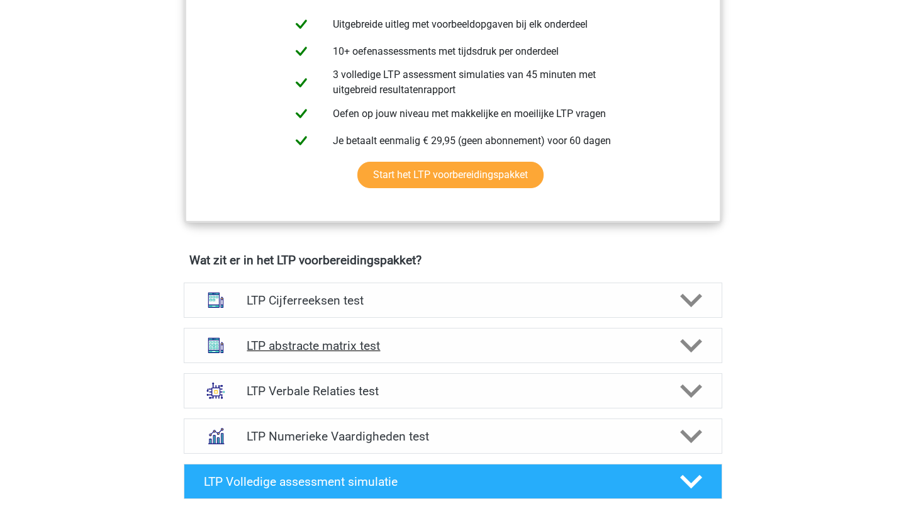
scroll to position [604, 0]
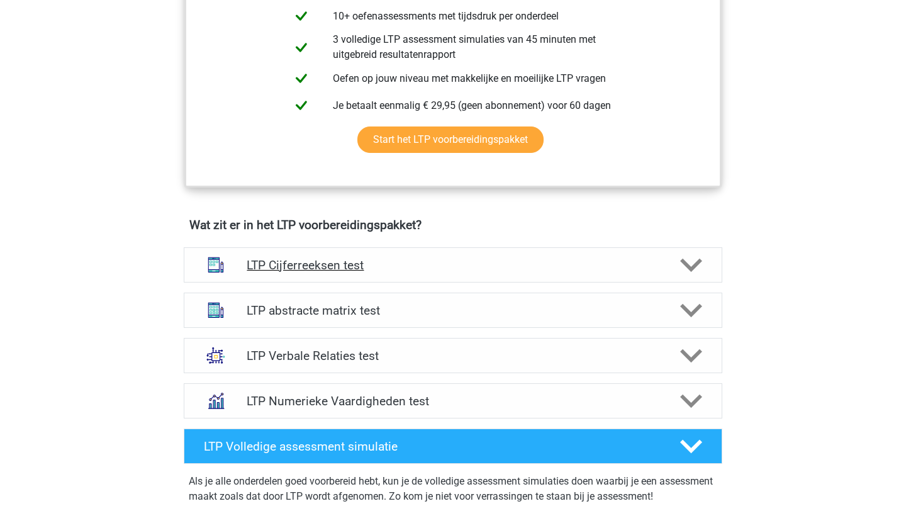
click at [376, 272] on h4 "LTP Cijferreeksen test" at bounding box center [453, 265] width 412 height 14
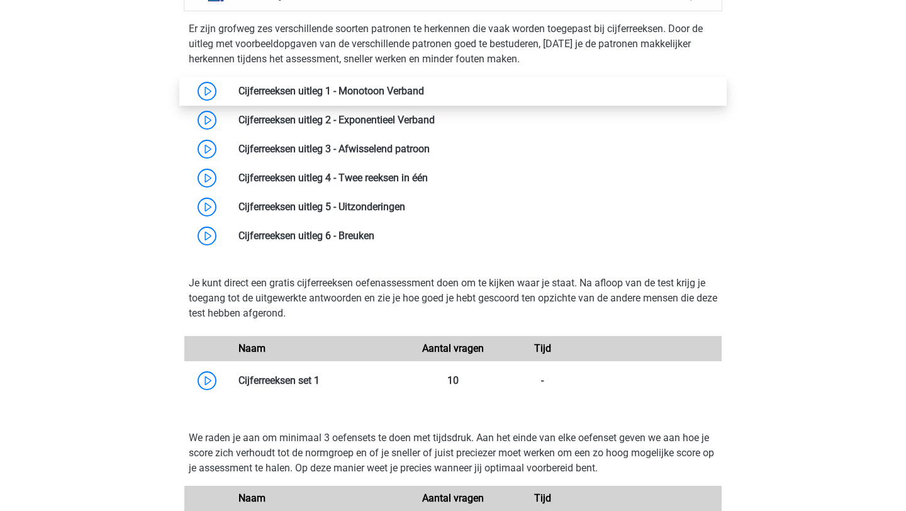
scroll to position [881, 0]
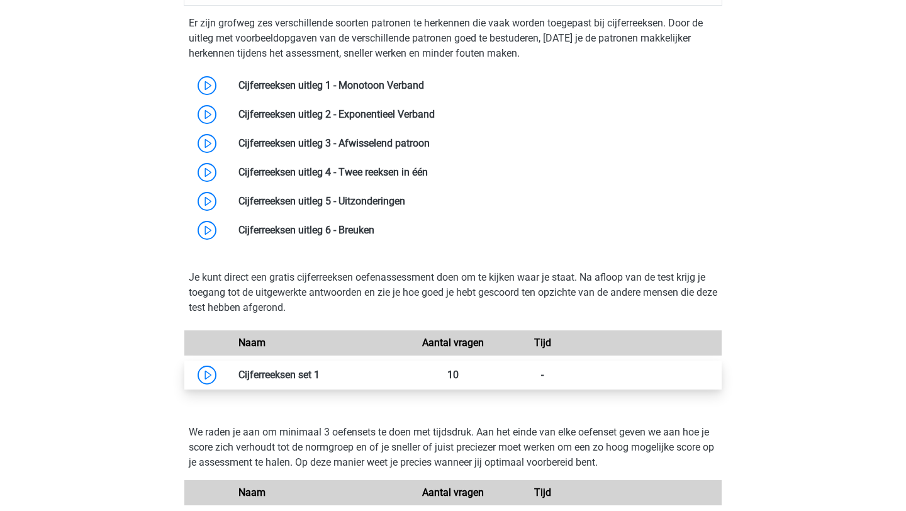
click at [320, 377] on link at bounding box center [320, 375] width 0 height 12
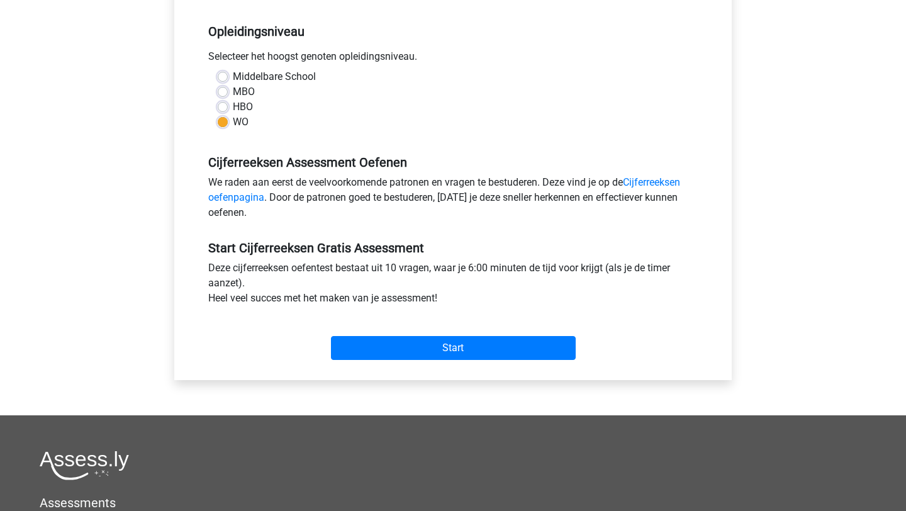
scroll to position [354, 0]
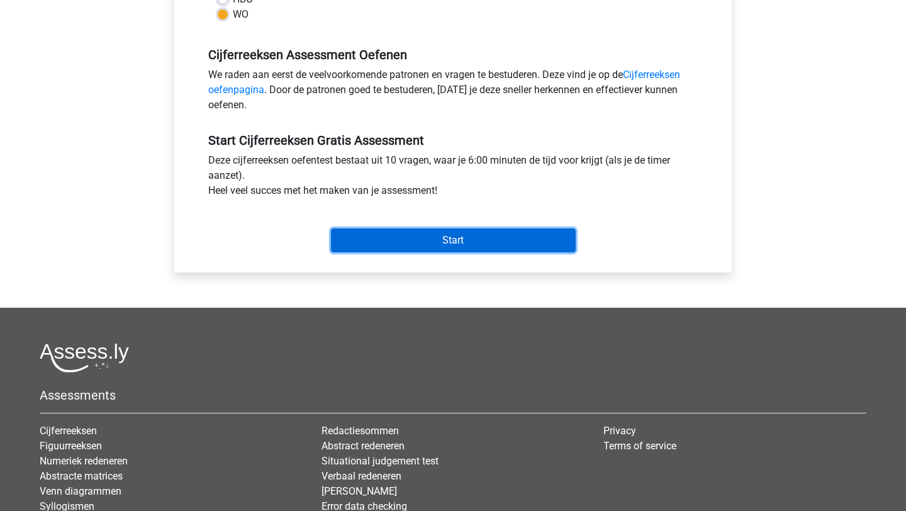
click at [466, 241] on input "Start" at bounding box center [453, 240] width 245 height 24
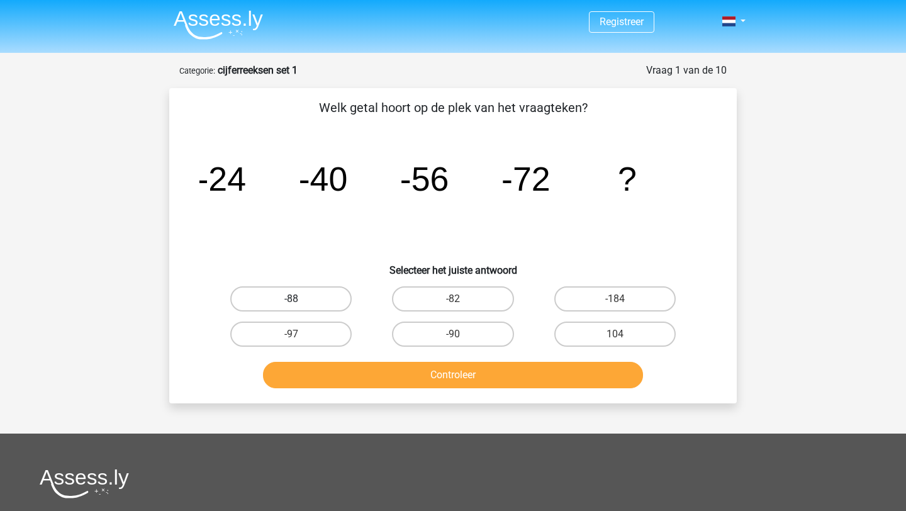
click at [327, 305] on label "-88" at bounding box center [290, 298] width 121 height 25
click at [300, 305] on input "-88" at bounding box center [295, 303] width 8 height 8
radio input "true"
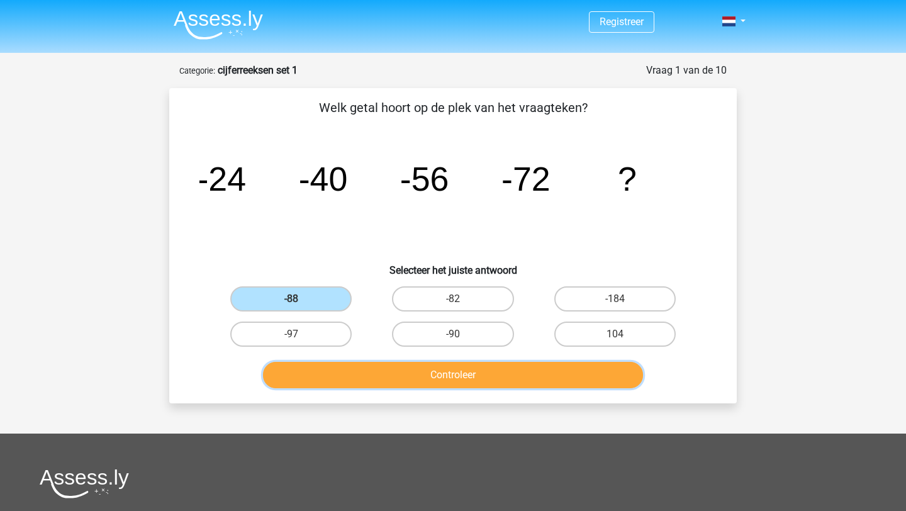
click at [394, 366] on button "Controleer" at bounding box center [453, 375] width 381 height 26
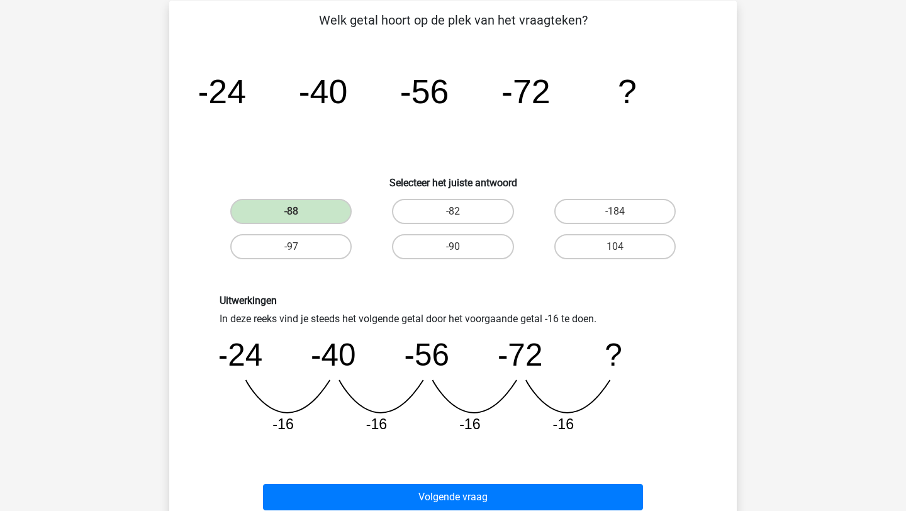
scroll to position [155, 0]
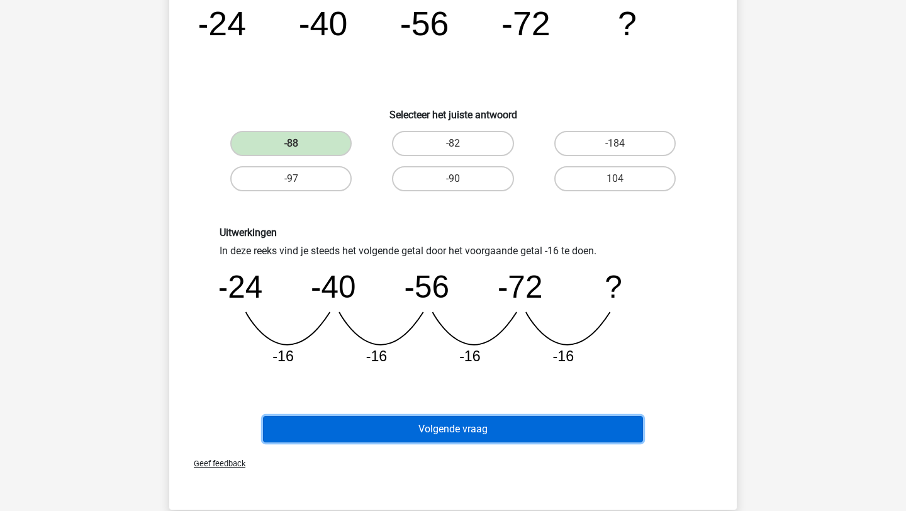
click at [492, 422] on button "Volgende vraag" at bounding box center [453, 429] width 381 height 26
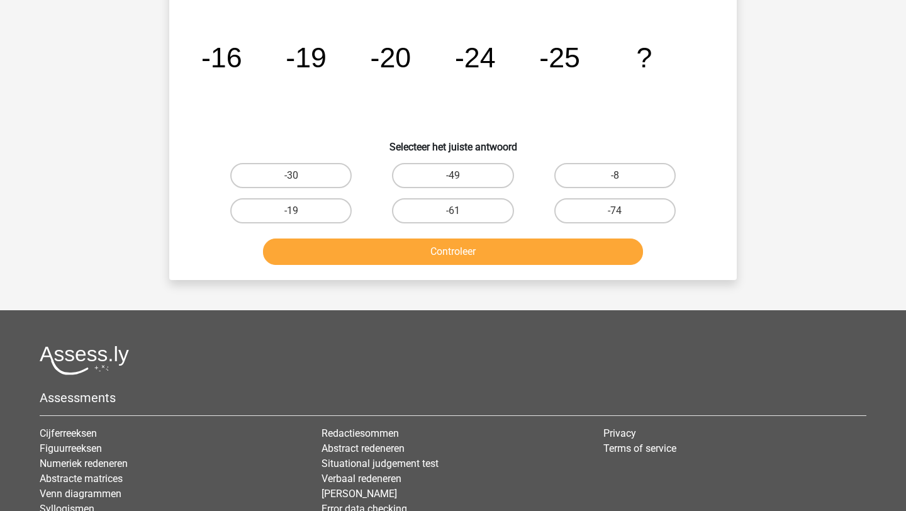
scroll to position [63, 0]
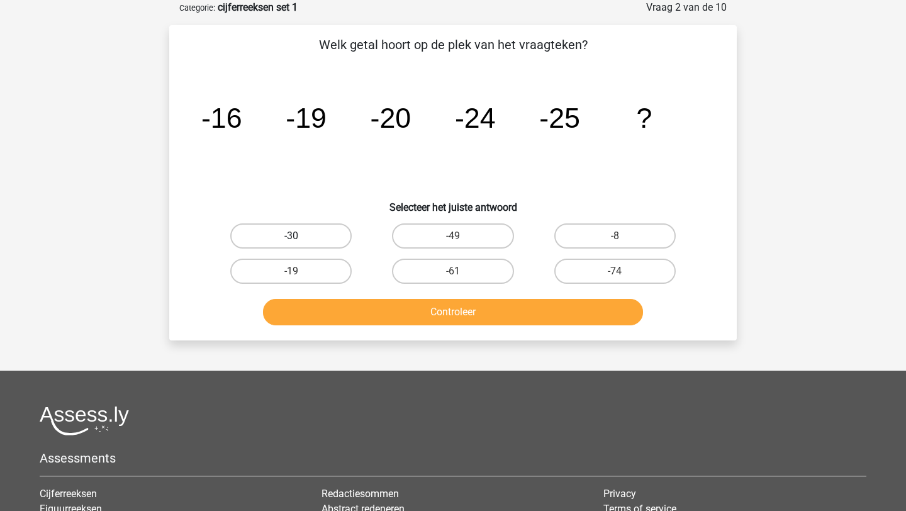
click at [313, 235] on label "-30" at bounding box center [290, 235] width 121 height 25
click at [300, 236] on input "-30" at bounding box center [295, 240] width 8 height 8
radio input "true"
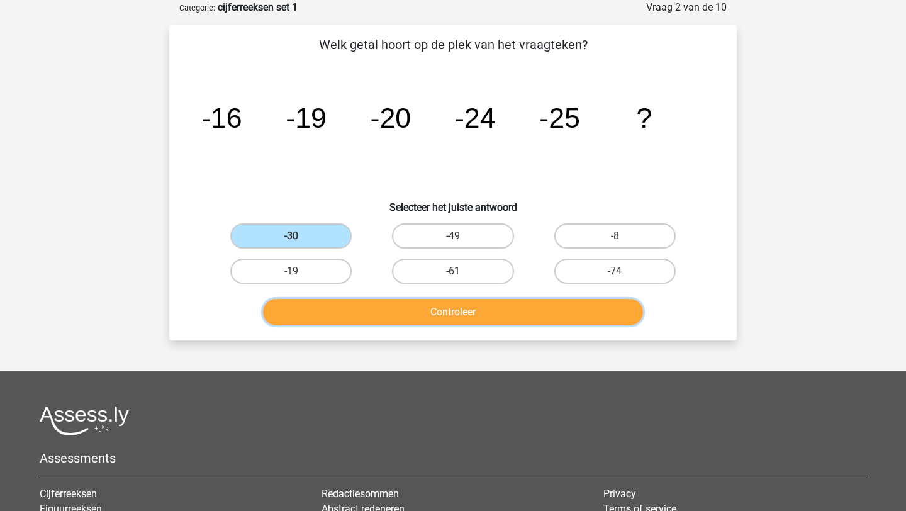
click at [344, 304] on button "Controleer" at bounding box center [453, 312] width 381 height 26
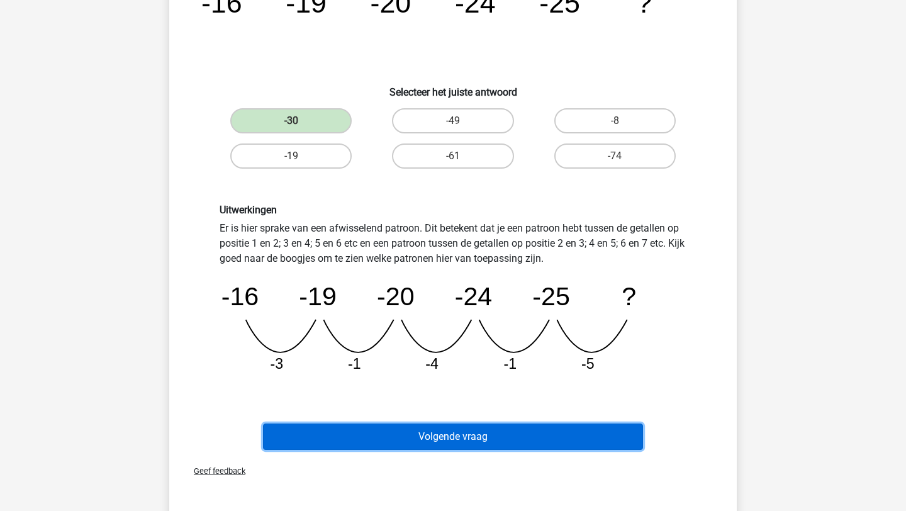
click at [435, 444] on button "Volgende vraag" at bounding box center [453, 437] width 381 height 26
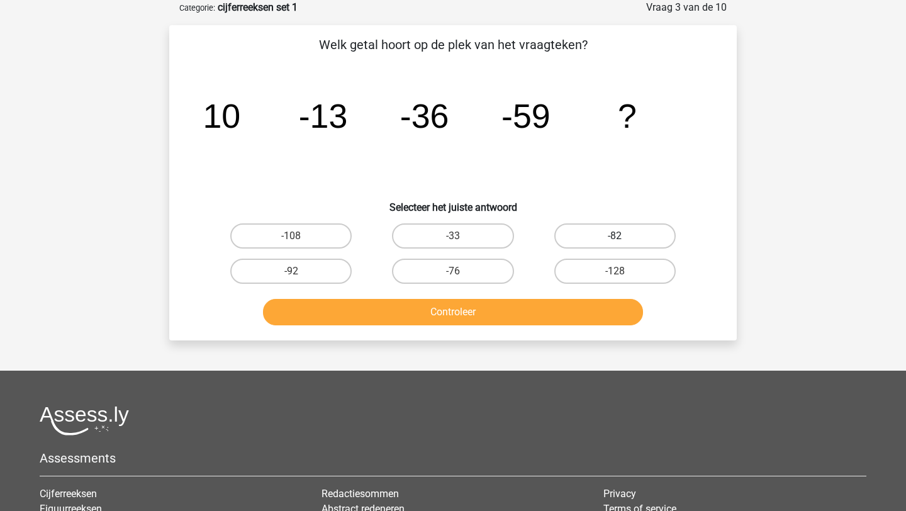
click at [624, 239] on label "-82" at bounding box center [614, 235] width 121 height 25
click at [623, 239] on input "-82" at bounding box center [619, 240] width 8 height 8
radio input "true"
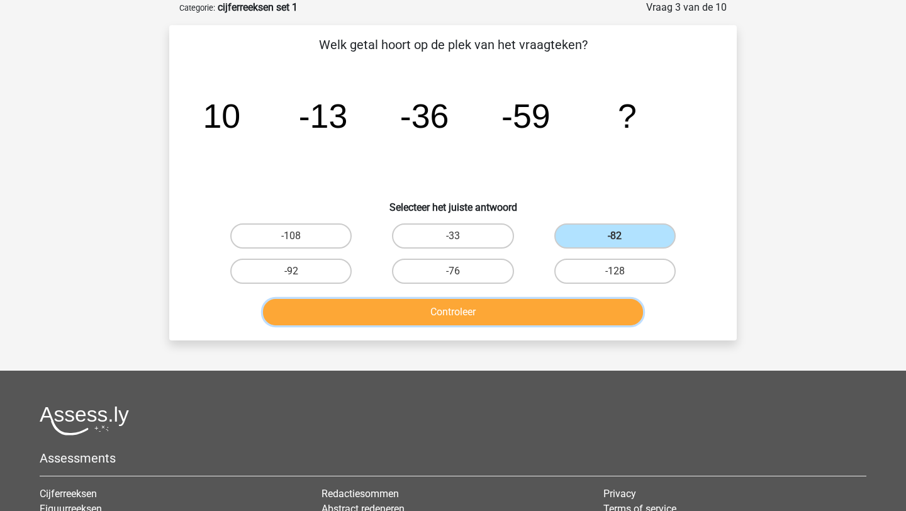
click at [543, 303] on button "Controleer" at bounding box center [453, 312] width 381 height 26
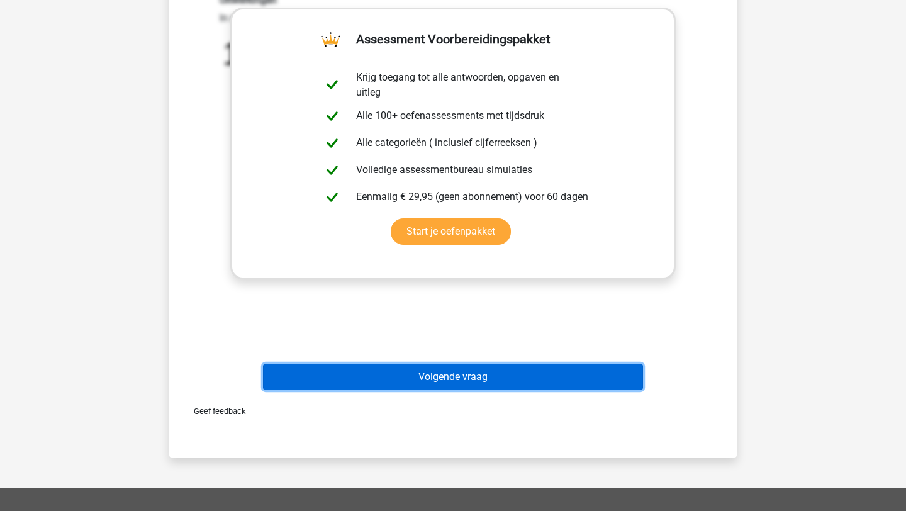
click at [499, 389] on button "Volgende vraag" at bounding box center [453, 377] width 381 height 26
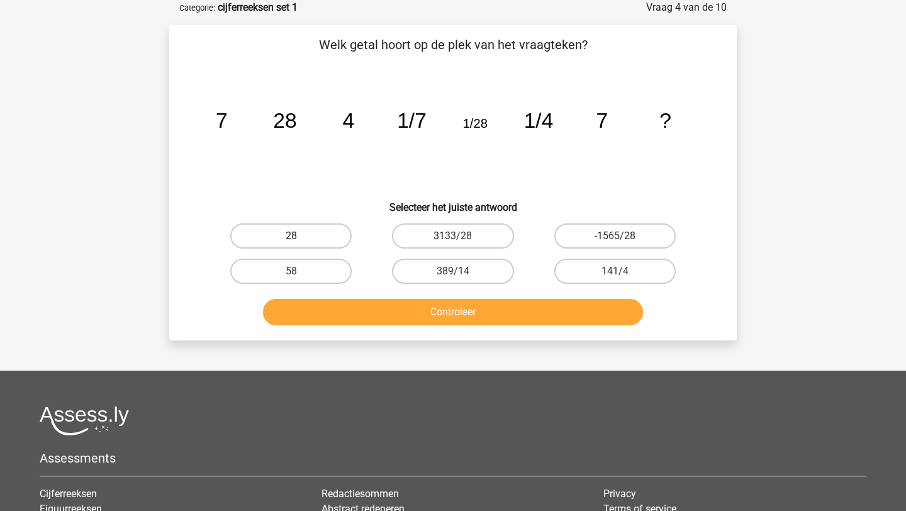
click at [318, 231] on label "28" at bounding box center [290, 235] width 121 height 25
click at [300, 236] on input "28" at bounding box center [295, 240] width 8 height 8
radio input "true"
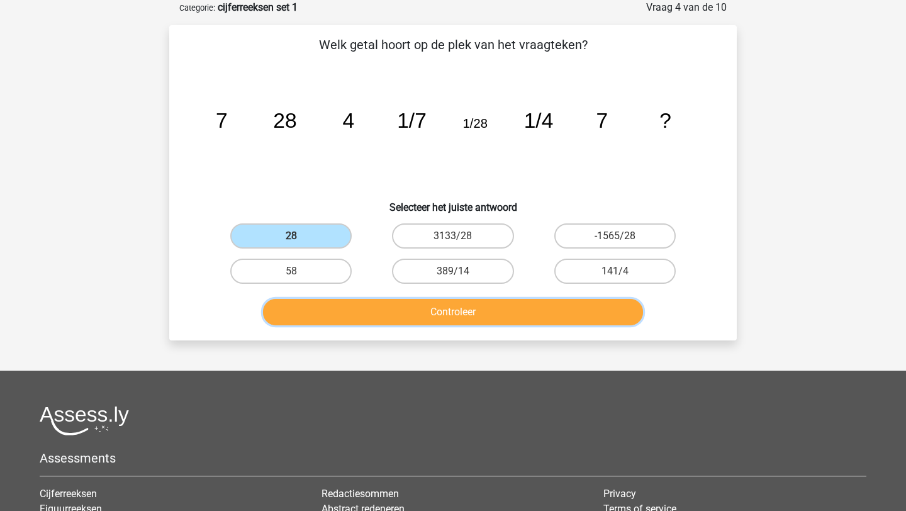
click at [368, 320] on button "Controleer" at bounding box center [453, 312] width 381 height 26
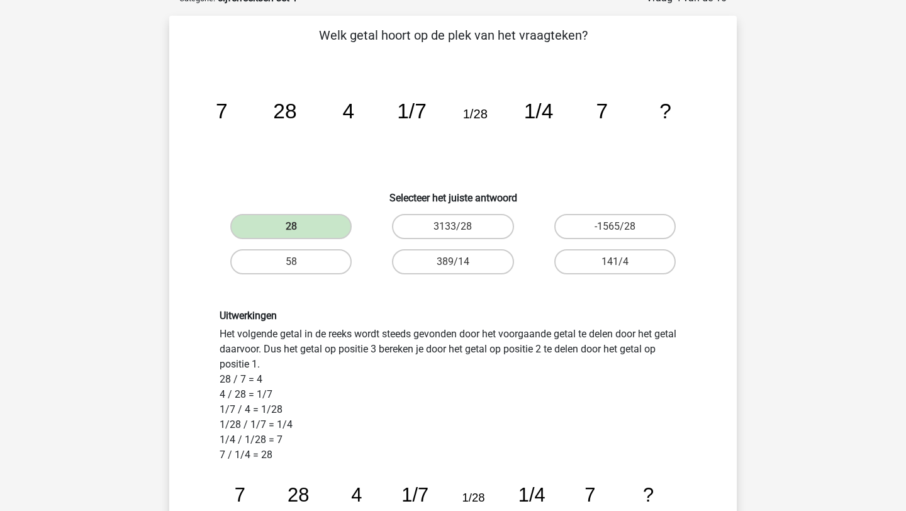
scroll to position [73, 0]
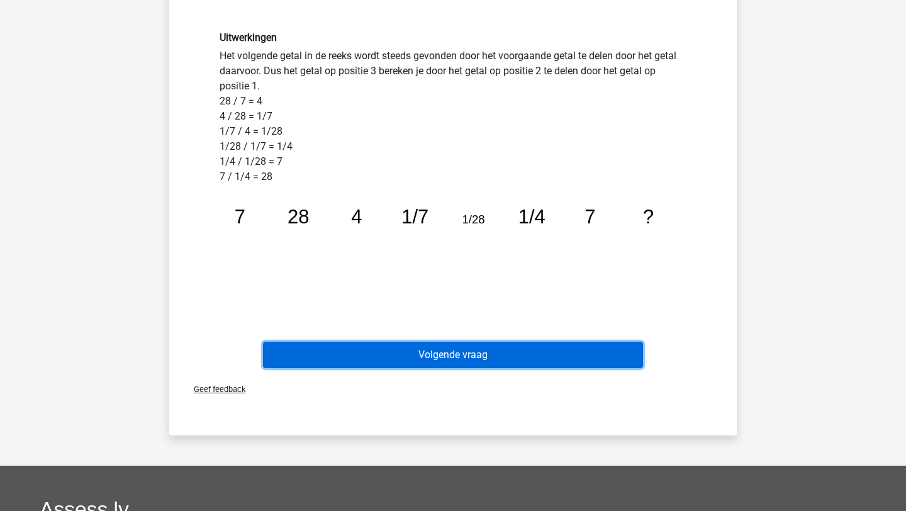
click at [431, 359] on button "Volgende vraag" at bounding box center [453, 355] width 381 height 26
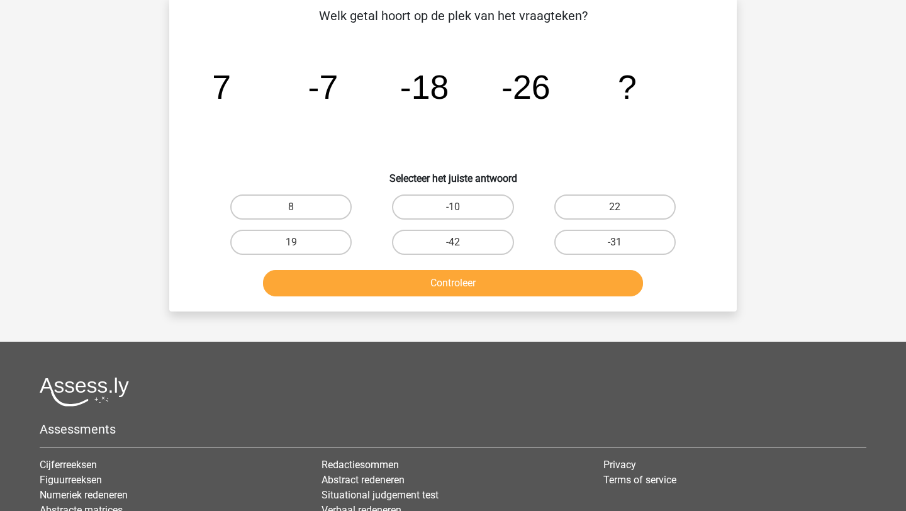
scroll to position [63, 0]
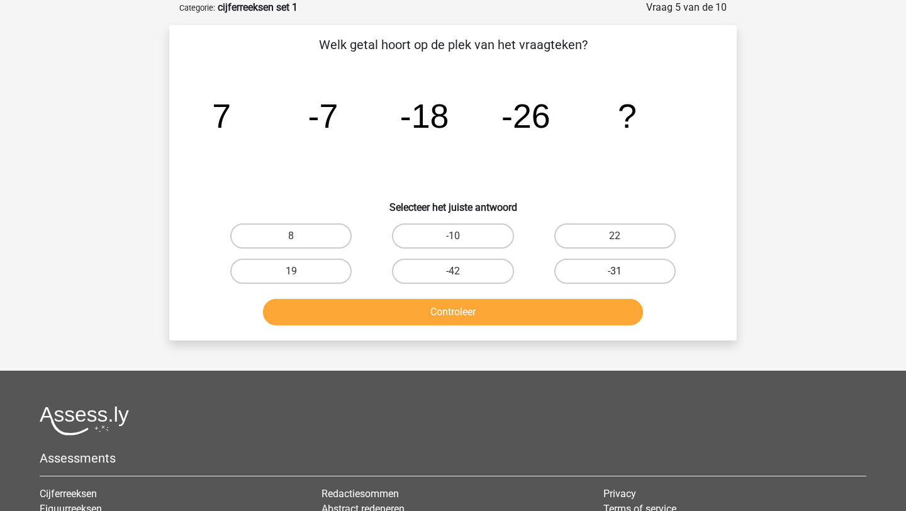
click at [639, 269] on label "-31" at bounding box center [614, 271] width 121 height 25
click at [623, 271] on input "-31" at bounding box center [619, 275] width 8 height 8
radio input "true"
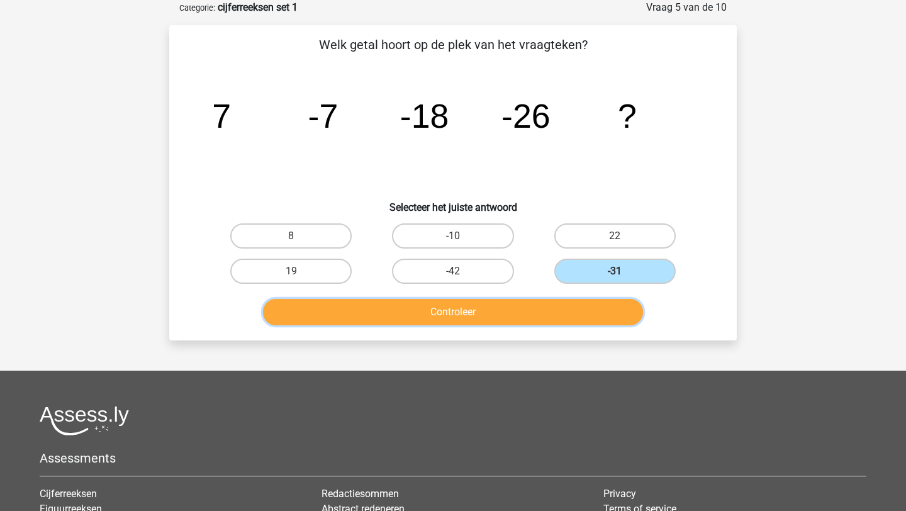
click at [555, 321] on button "Controleer" at bounding box center [453, 312] width 381 height 26
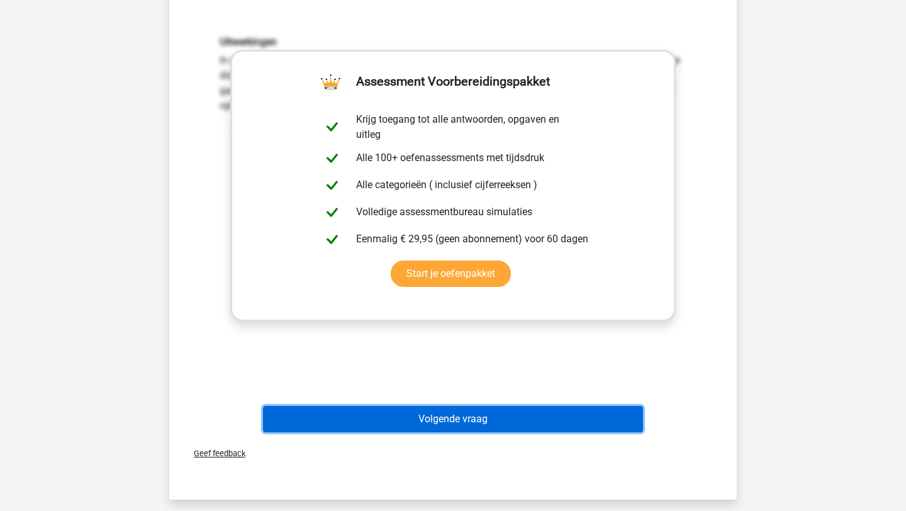
click at [454, 414] on button "Volgende vraag" at bounding box center [453, 419] width 381 height 26
